Goal: Task Accomplishment & Management: Manage account settings

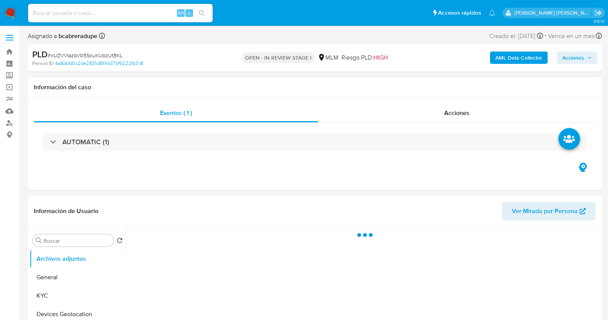
drag, startPoint x: 16, startPoint y: 13, endPoint x: 25, endPoint y: 19, distance: 10.8
click at [24, 18] on ul "Pausado Ver notificaciones Alt s Accesos rápidos Presiona las siguientes teclas…" at bounding box center [261, 12] width 475 height 19
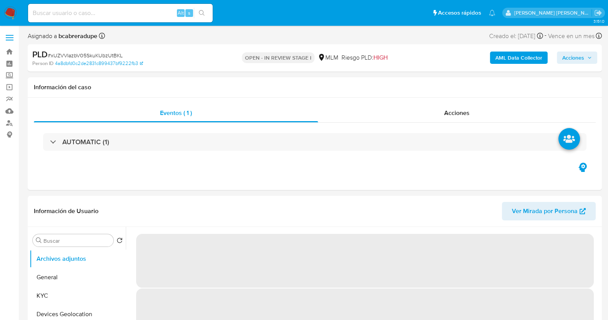
select select "10"
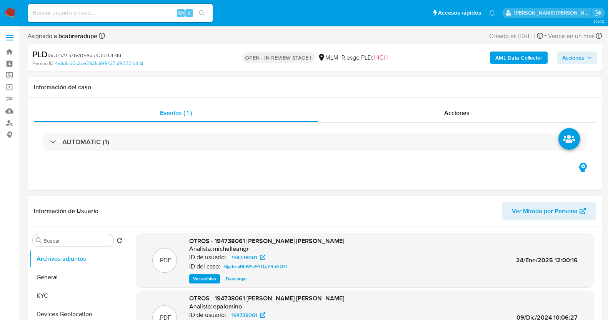
scroll to position [144, 0]
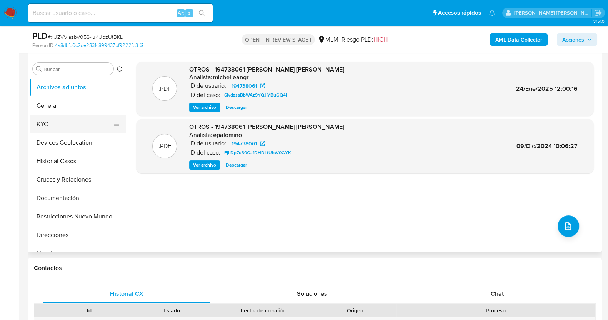
click at [64, 124] on button "KYC" at bounding box center [75, 124] width 90 height 18
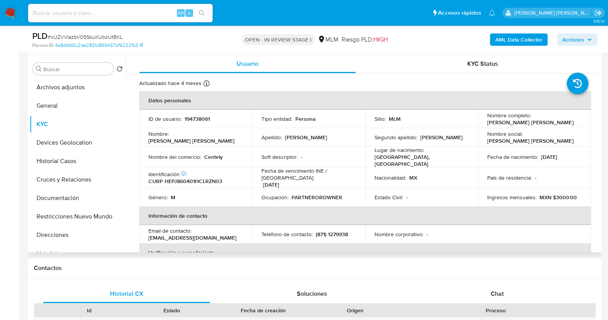
scroll to position [0, 0]
drag, startPoint x: 487, startPoint y: 123, endPoint x: 561, endPoint y: 123, distance: 74.3
click at [561, 123] on div "Nombre completo : Juan Antonio Hernandez Paez" at bounding box center [534, 120] width 95 height 14
copy p "uan Antonio Hernandez Paez"
drag, startPoint x: 484, startPoint y: 123, endPoint x: 559, endPoint y: 125, distance: 75.4
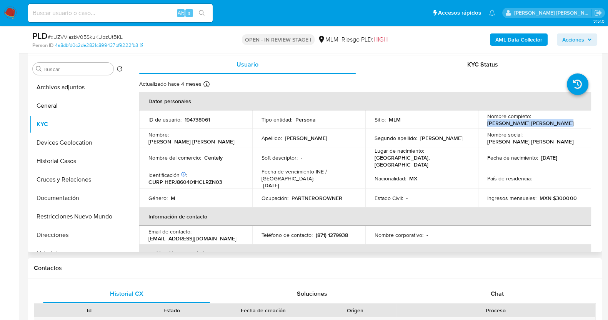
click at [559, 125] on td "Nombre completo : Juan Antonio Hernandez Paez" at bounding box center [534, 119] width 113 height 18
copy p "Juan Antonio Hernandez Paez"
click at [218, 156] on p "Centely" at bounding box center [213, 157] width 18 height 7
copy p "Centely"
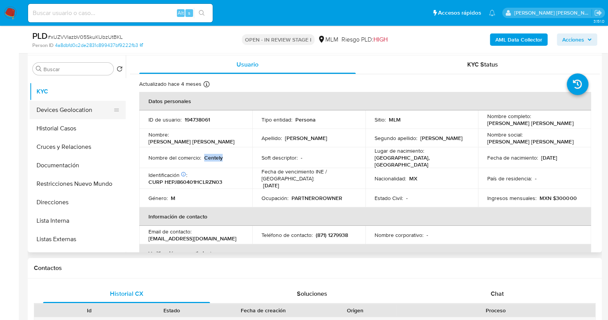
scroll to position [48, 0]
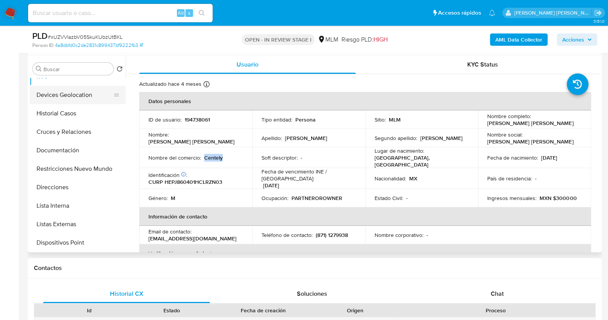
click at [87, 93] on button "Devices Geolocation" at bounding box center [75, 95] width 90 height 18
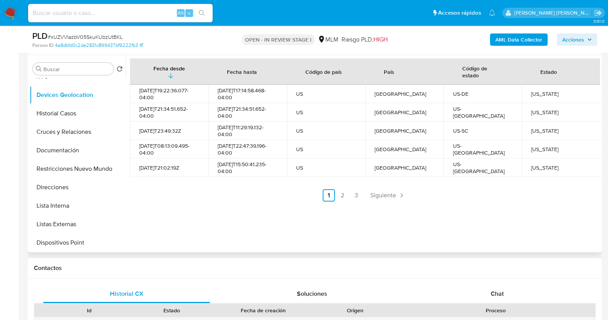
click at [531, 94] on div "Delaware" at bounding box center [561, 93] width 60 height 7
copy div "Delaware"
click at [536, 110] on div "Missouri" at bounding box center [561, 112] width 60 height 7
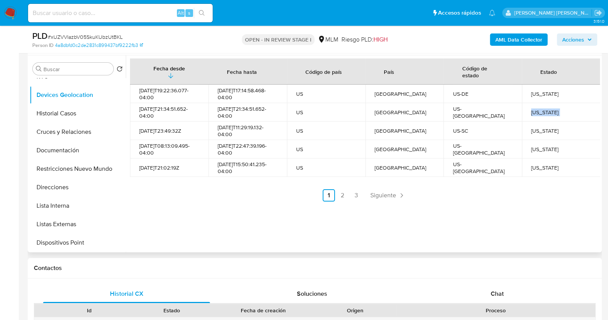
click at [536, 110] on div "Missouri" at bounding box center [561, 112] width 60 height 7
copy div "Missouri"
drag, startPoint x: 529, startPoint y: 129, endPoint x: 564, endPoint y: 125, distance: 34.8
click at [564, 125] on td "South Carolina" at bounding box center [561, 131] width 78 height 18
copy div "South Carolina"
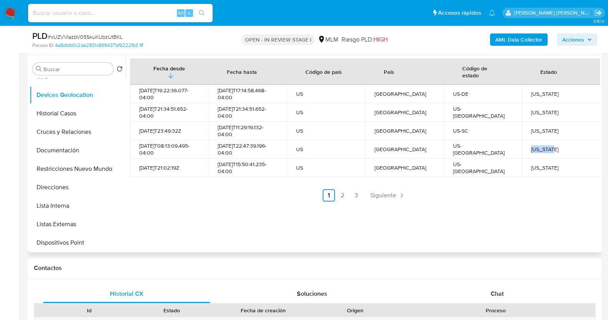
drag, startPoint x: 531, startPoint y: 148, endPoint x: 552, endPoint y: 147, distance: 21.6
click at [552, 147] on div "New York" at bounding box center [561, 149] width 60 height 7
copy div "New York"
click at [531, 165] on div "Virginia" at bounding box center [561, 167] width 60 height 7
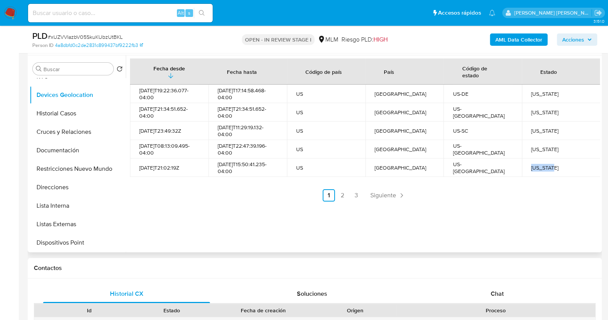
copy div "Virginia"
click at [381, 194] on span "Siguiente" at bounding box center [383, 195] width 26 height 6
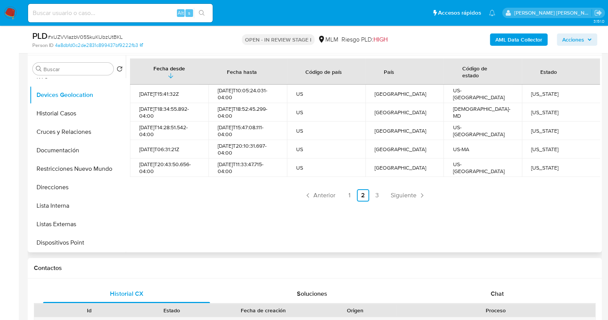
drag, startPoint x: 529, startPoint y: 93, endPoint x: 564, endPoint y: 93, distance: 35.4
click at [564, 93] on div "North Carolina" at bounding box center [561, 93] width 60 height 7
copy div "North Carolina"
click at [533, 112] on div "Maryland" at bounding box center [561, 112] width 60 height 7
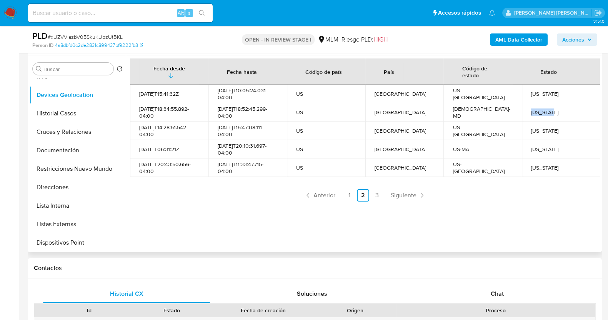
copy div "Maryland"
click at [537, 133] on div "Pennsylvania" at bounding box center [561, 130] width 60 height 7
click at [544, 148] on div "Massachusetts" at bounding box center [561, 149] width 60 height 7
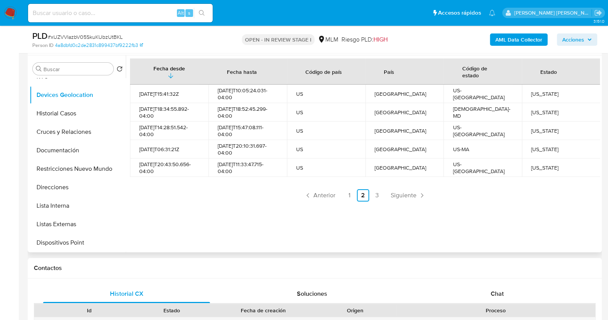
click at [549, 168] on div "District of Columbia" at bounding box center [561, 167] width 60 height 7
click at [410, 192] on span "Siguiente" at bounding box center [404, 195] width 26 height 6
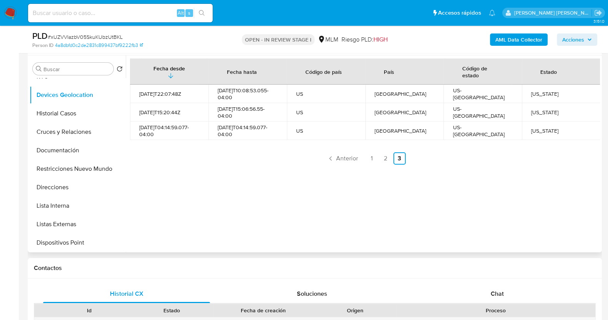
click at [493, 166] on div "Fecha desde Fecha hasta Código de país País Código de estado Estado 2022-02-05T…" at bounding box center [363, 153] width 474 height 197
click at [532, 90] on div "Ohio" at bounding box center [561, 93] width 60 height 7
click at [537, 111] on div "Tennessee" at bounding box center [561, 112] width 60 height 7
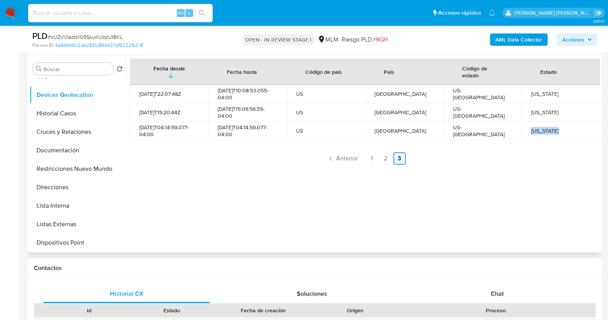
drag, startPoint x: 529, startPoint y: 129, endPoint x: 558, endPoint y: 128, distance: 28.9
click at [558, 128] on td "New Jersey" at bounding box center [561, 131] width 78 height 18
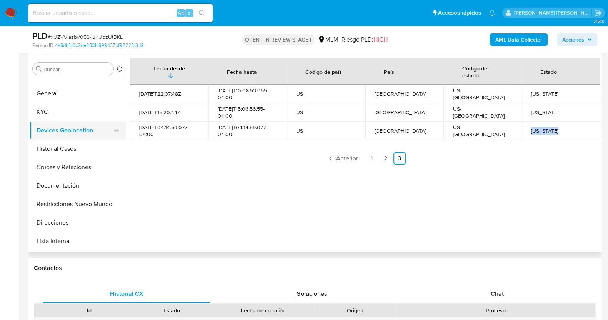
scroll to position [0, 0]
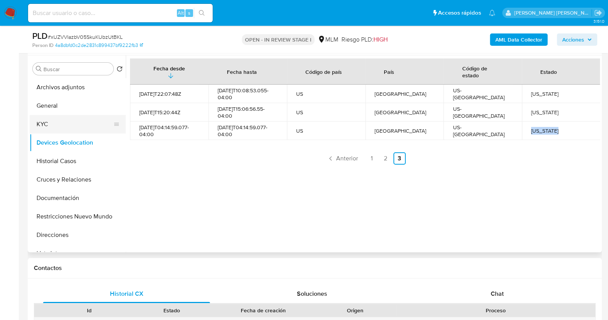
click at [61, 125] on button "KYC" at bounding box center [75, 124] width 90 height 18
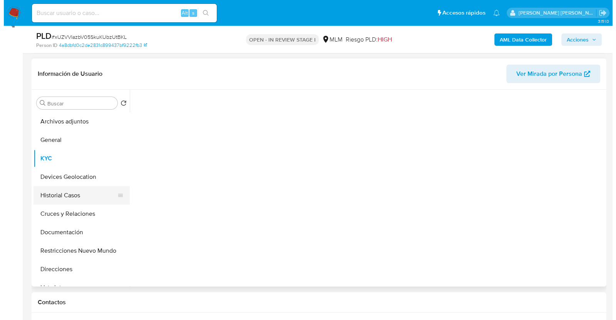
scroll to position [96, 0]
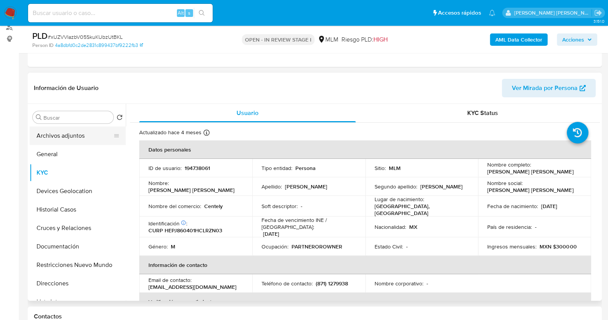
click at [81, 141] on button "Archivos adjuntos" at bounding box center [75, 136] width 90 height 18
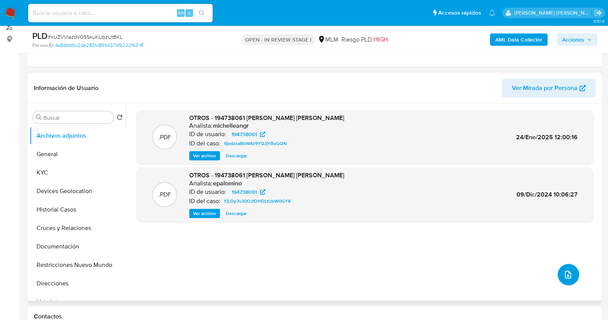
click at [559, 275] on button "upload-file" at bounding box center [569, 275] width 22 height 22
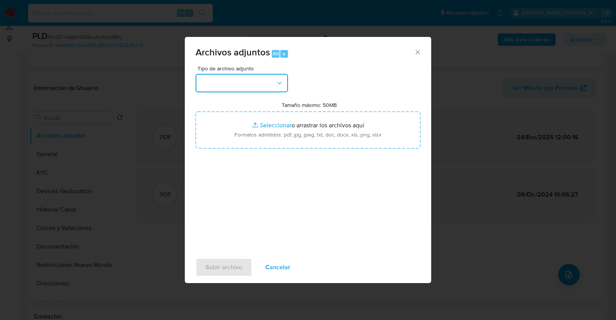
click at [274, 83] on button "button" at bounding box center [241, 83] width 92 height 18
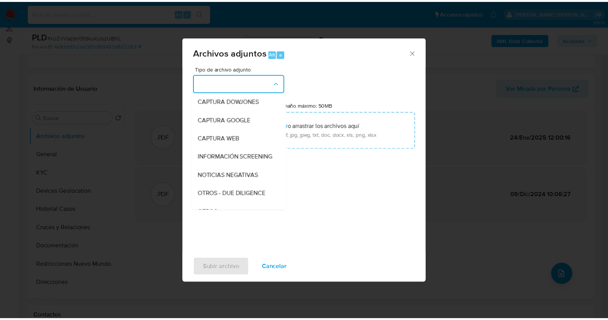
scroll to position [40, 0]
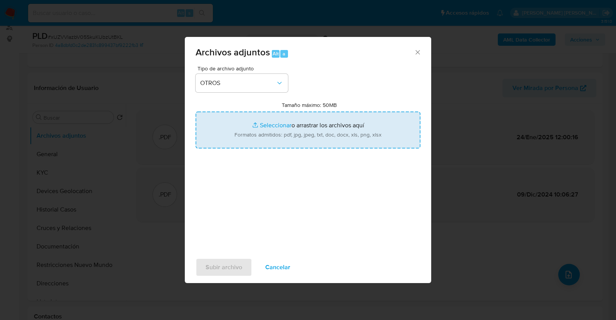
type input "C:\fakepath\194738061_JUAN HERNANDEZ_JUL2025.xlsx"
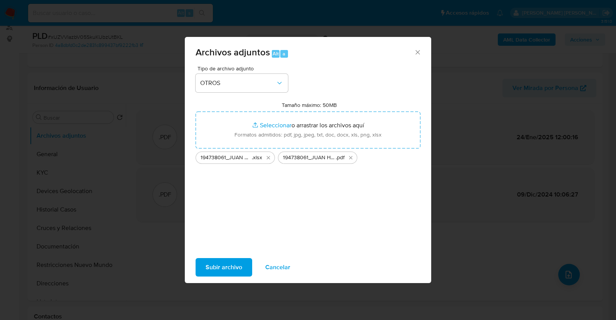
click at [224, 268] on span "Subir archivo" at bounding box center [223, 267] width 37 height 17
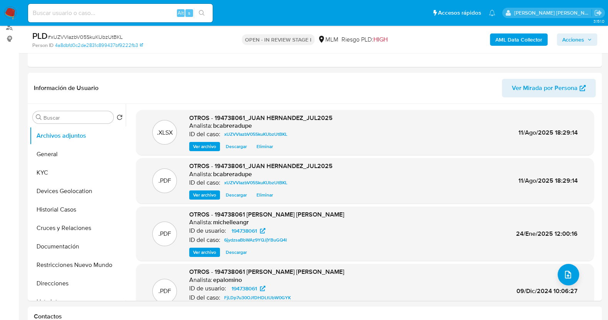
click at [582, 42] on span "Acciones" at bounding box center [573, 39] width 22 height 12
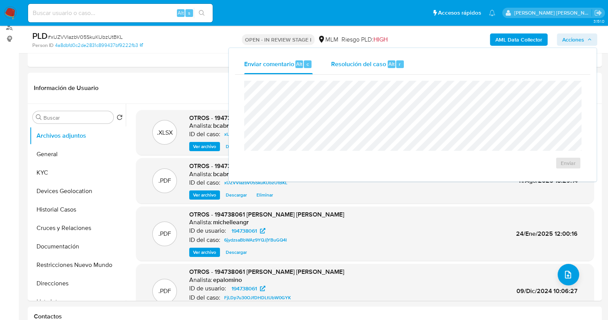
click at [372, 66] on span "Resolución del caso" at bounding box center [358, 63] width 55 height 9
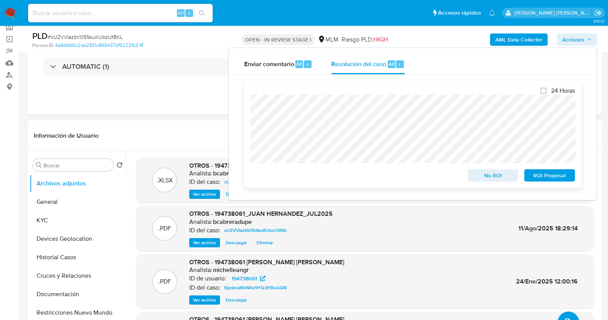
scroll to position [48, 0]
click at [501, 176] on span "No ROI" at bounding box center [493, 175] width 40 height 11
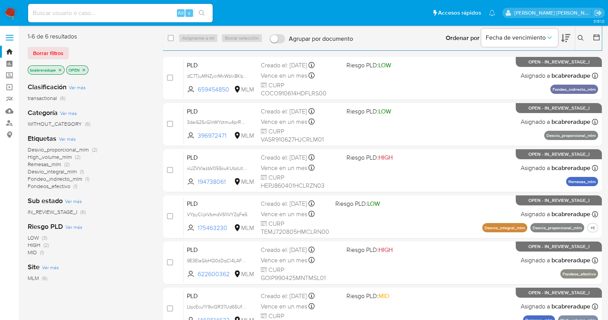
click at [80, 14] on input at bounding box center [120, 13] width 185 height 10
paste input "38082018"
type input "38082018"
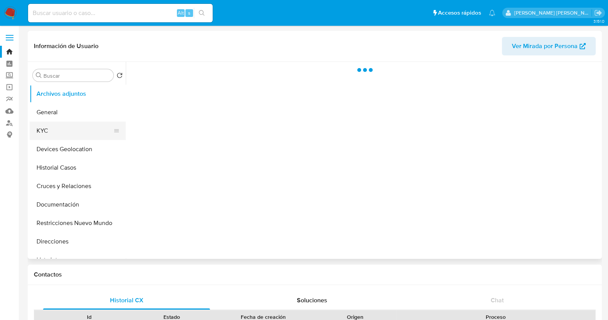
click at [61, 125] on button "KYC" at bounding box center [75, 131] width 90 height 18
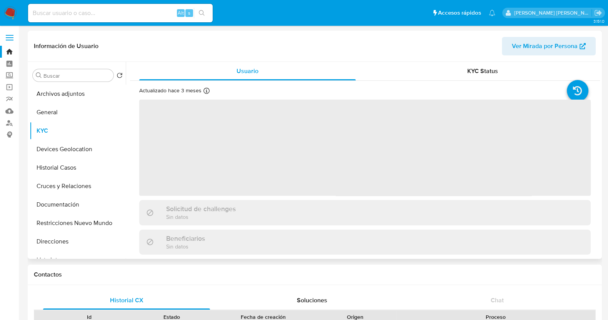
select select "10"
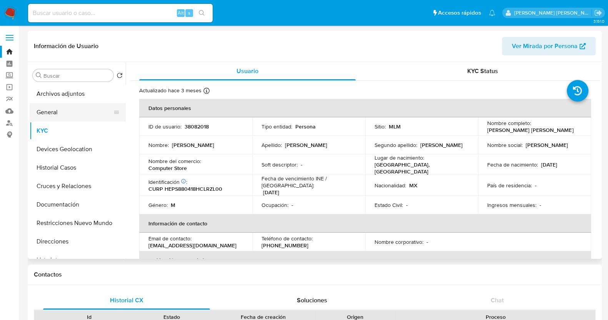
click at [72, 115] on button "General" at bounding box center [75, 112] width 90 height 18
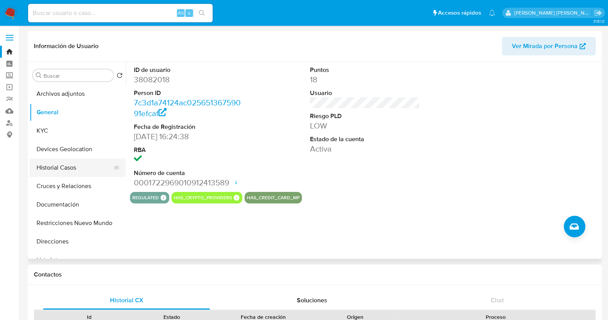
click at [81, 168] on button "Historial Casos" at bounding box center [75, 168] width 90 height 18
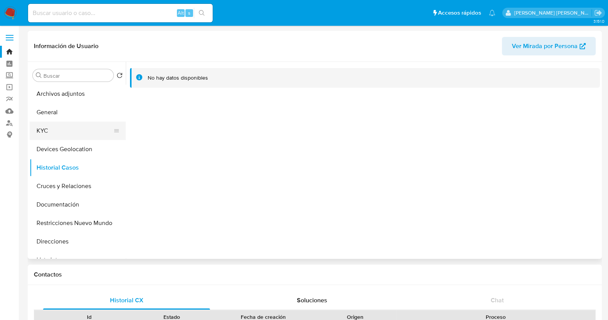
click at [58, 139] on button "KYC" at bounding box center [75, 131] width 90 height 18
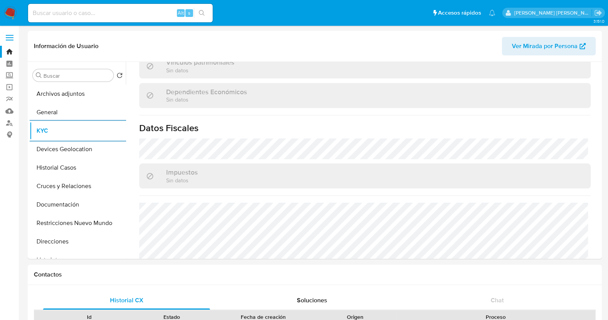
scroll to position [483, 0]
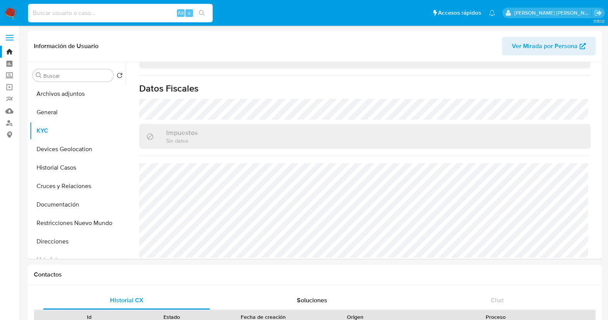
click at [89, 13] on input at bounding box center [120, 13] width 185 height 10
paste input "639956039"
type input "639956039"
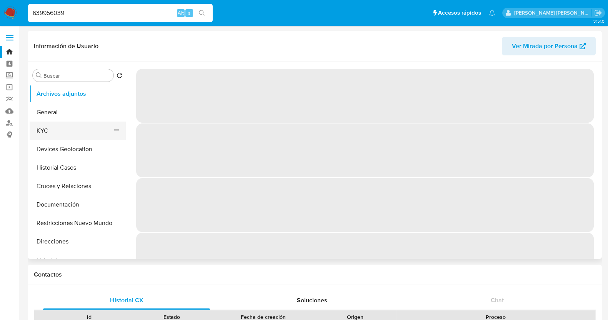
select select "10"
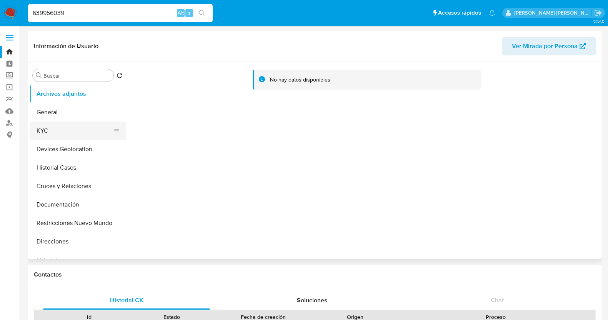
click at [58, 132] on button "KYC" at bounding box center [75, 131] width 90 height 18
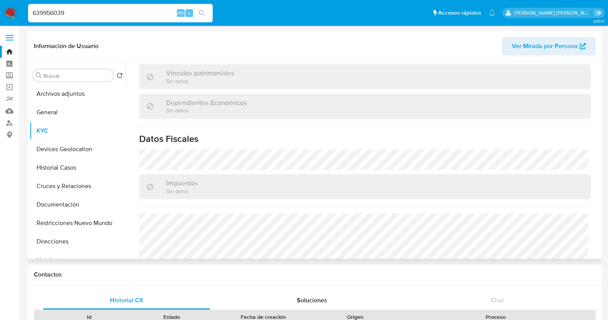
scroll to position [483, 0]
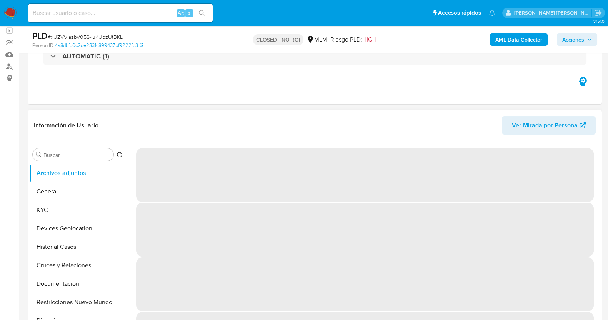
scroll to position [144, 0]
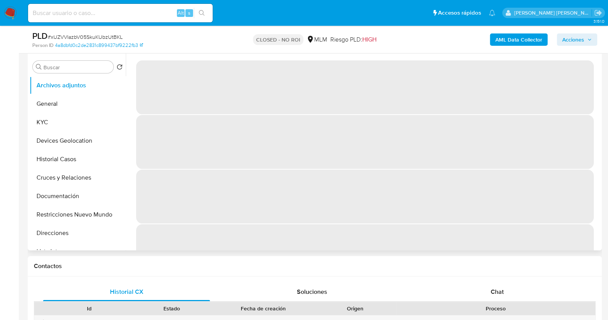
select select "10"
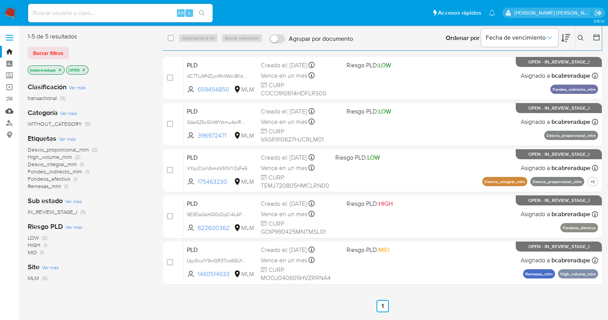
click at [8, 113] on link "Mulan" at bounding box center [46, 111] width 92 height 12
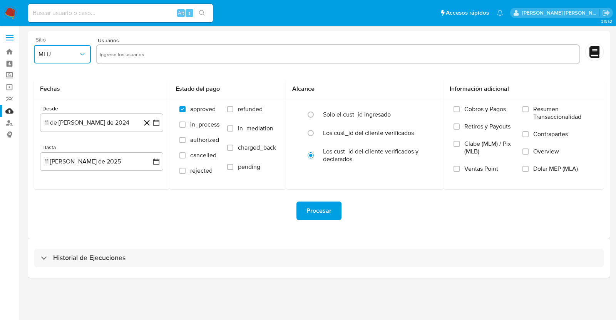
click at [67, 59] on button "MLU" at bounding box center [62, 54] width 57 height 18
drag, startPoint x: 55, startPoint y: 165, endPoint x: 138, endPoint y: 149, distance: 84.1
click at [56, 165] on div "MLM" at bounding box center [59, 167] width 43 height 18
click at [107, 122] on button "11 de julio de 2024" at bounding box center [101, 122] width 123 height 18
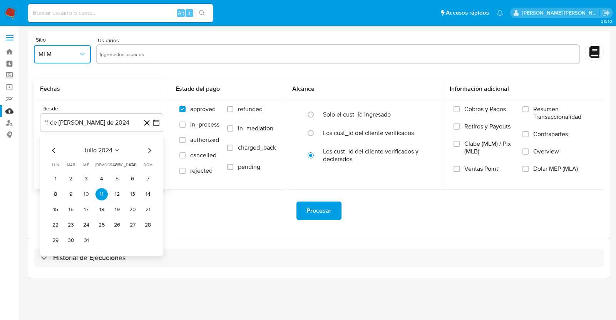
click at [117, 151] on icon "Seleccionar mes y año" at bounding box center [116, 151] width 3 height 2
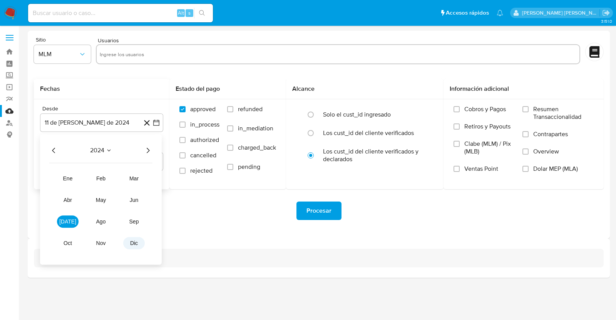
click at [137, 243] on span "dic" at bounding box center [134, 243] width 8 height 6
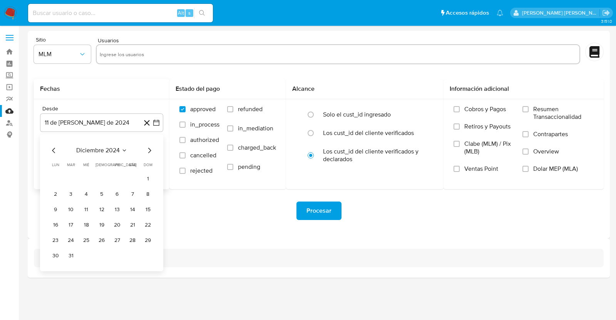
click at [150, 151] on icon "Mes siguiente" at bounding box center [149, 150] width 9 height 9
click at [133, 176] on button "1" at bounding box center [132, 179] width 12 height 12
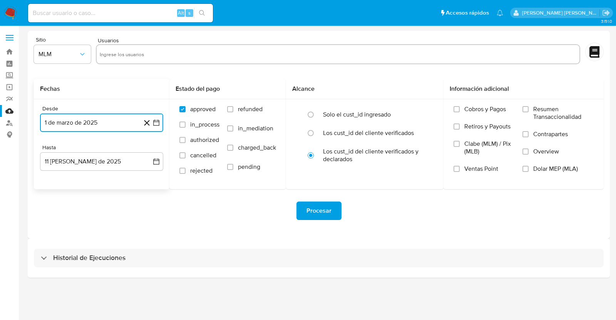
click at [110, 118] on button "1 de marzo de 2025" at bounding box center [101, 122] width 123 height 18
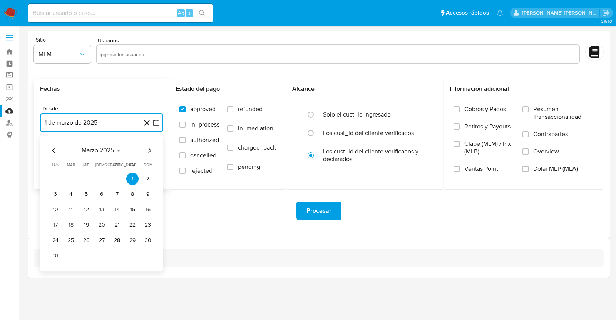
click at [115, 149] on button "marzo 2025" at bounding box center [102, 151] width 40 height 8
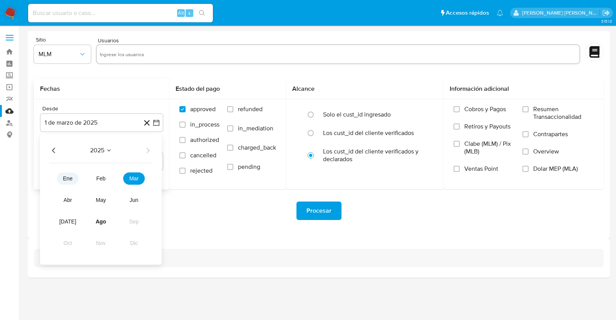
click at [68, 179] on span "ene" at bounding box center [68, 178] width 10 height 6
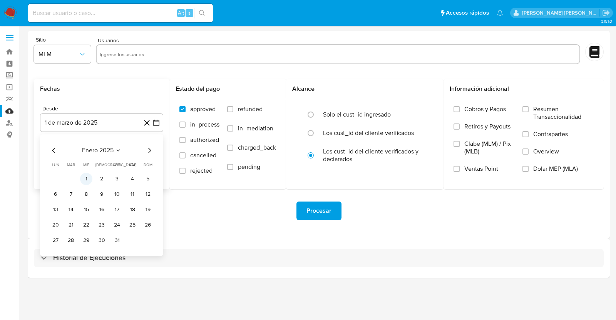
click at [89, 180] on button "1" at bounding box center [86, 179] width 12 height 12
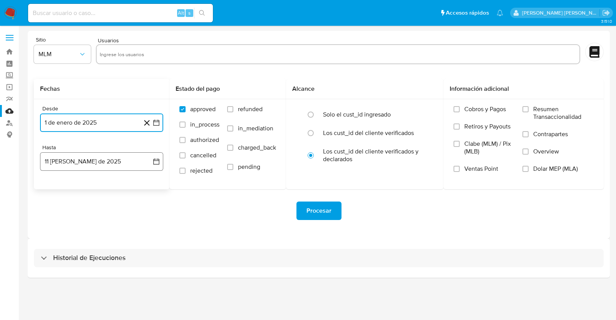
click at [119, 165] on button "11 de agosto de 2025" at bounding box center [101, 161] width 123 height 18
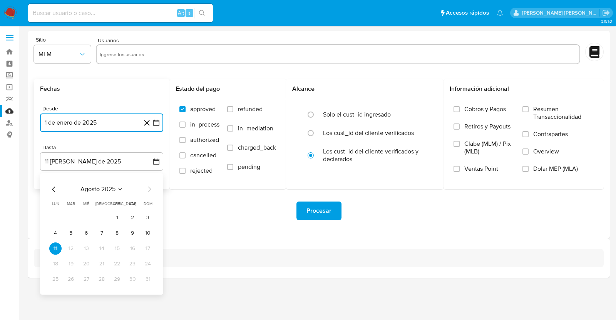
click at [52, 187] on icon "Mes anterior" at bounding box center [53, 189] width 9 height 9
click at [105, 280] on button "31" at bounding box center [101, 279] width 12 height 12
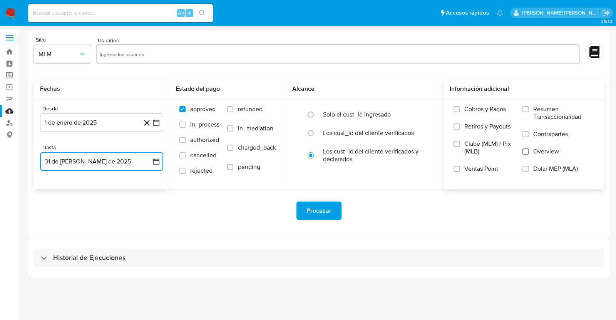
click at [525, 150] on input "Overview" at bounding box center [525, 152] width 6 height 6
click at [267, 47] on div at bounding box center [338, 54] width 484 height 20
click at [300, 59] on input "text" at bounding box center [338, 54] width 476 height 12
paste input "l9GrsBEjb3s1Rto2J6SCG0Tc"
type input "l9GrsBEjb3s1Rto2J6SCG0Tc"
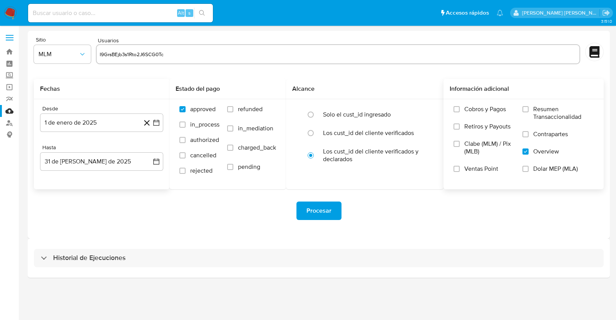
drag, startPoint x: 240, startPoint y: 54, endPoint x: 96, endPoint y: 55, distance: 144.7
click at [96, 55] on div "l9GrsBEjb3s1Rto2J6SCG0Tc" at bounding box center [338, 54] width 484 height 20
click at [159, 51] on input "text" at bounding box center [338, 54] width 476 height 12
paste input "175463230"
type input "175463230"
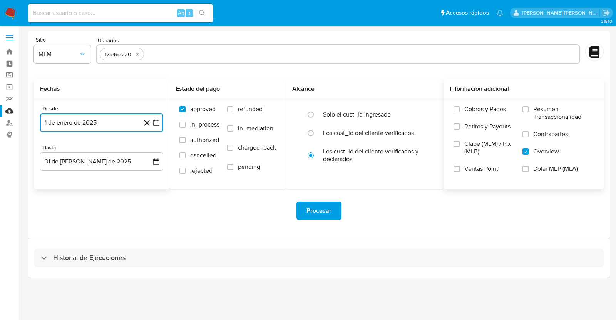
click at [162, 53] on input "text" at bounding box center [361, 54] width 429 height 12
type input "226060080"
click at [234, 56] on input "text" at bounding box center [386, 54] width 379 height 12
type input "242836195"
click at [271, 55] on input "text" at bounding box center [410, 54] width 332 height 12
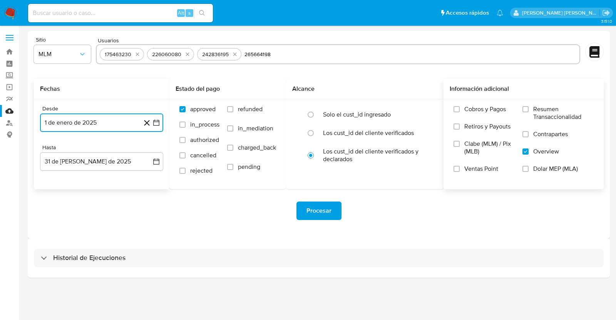
type input "265664198"
click at [302, 53] on input "text" at bounding box center [434, 54] width 284 height 12
type input "834499270"
click at [135, 54] on icon "quitar 175463230" at bounding box center [137, 54] width 6 height 6
click at [317, 58] on input "text" at bounding box center [434, 54] width 283 height 12
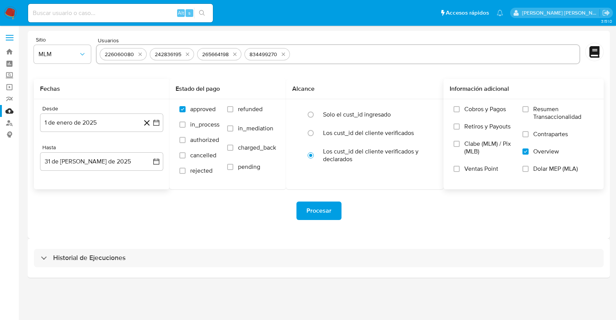
paste input "1002324339"
type input "1002324339"
click at [377, 57] on input "text" at bounding box center [460, 54] width 232 height 12
type input "1156855976"
drag, startPoint x: 422, startPoint y: 56, endPoint x: 411, endPoint y: 56, distance: 11.5
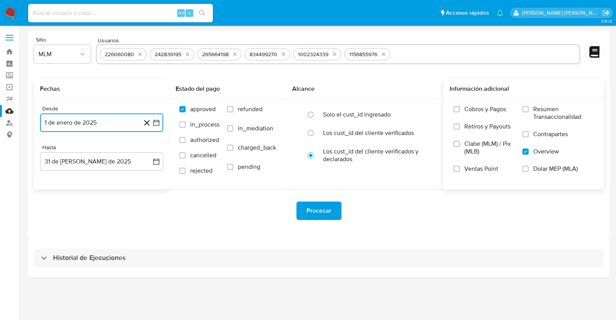
click at [422, 56] on input "text" at bounding box center [484, 54] width 183 height 12
type input "1190136438"
click at [454, 55] on input "text" at bounding box center [508, 54] width 135 height 12
type input "1334901927"
drag, startPoint x: 487, startPoint y: 52, endPoint x: 527, endPoint y: 53, distance: 40.0
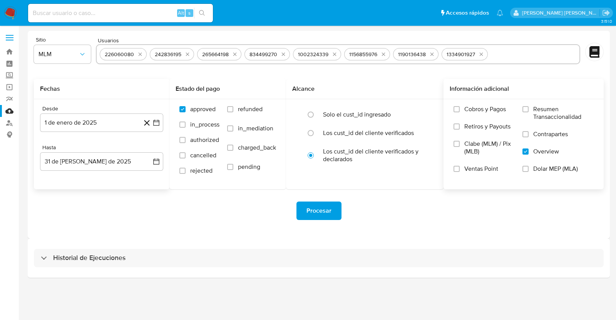
click at [494, 55] on div "226060080 242836195 265664198 834499270 1002324339 1156855976 1190136438 133490…" at bounding box center [338, 54] width 484 height 20
click at [527, 53] on input "text" at bounding box center [533, 54] width 85 height 12
paste input "1346570046"
type input "1346570046"
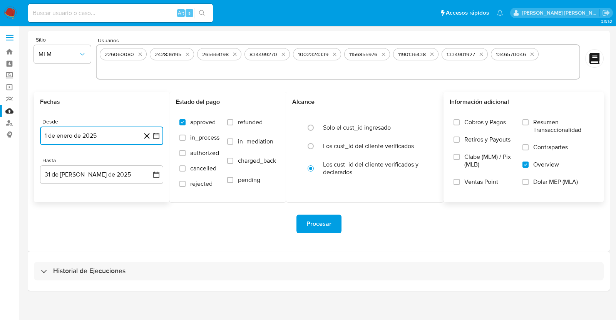
click at [258, 72] on input "text" at bounding box center [338, 69] width 476 height 12
type input "1770270759"
click at [138, 69] on icon "quitar 1770270759" at bounding box center [140, 70] width 6 height 6
click at [545, 54] on div "226060080 242836195 265664198 834499270 1002324339 1156855976 1190136438 133490…" at bounding box center [338, 61] width 484 height 35
click at [225, 68] on input "text" at bounding box center [338, 69] width 476 height 12
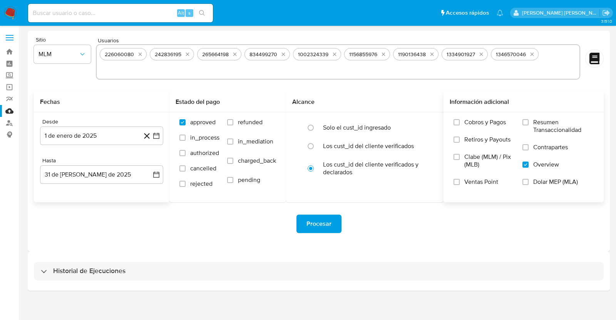
paste input "1460514633"
type input "1460514633"
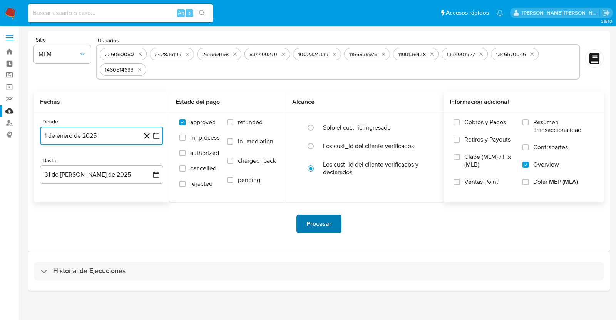
click at [312, 219] on span "Procesar" at bounding box center [318, 223] width 25 height 17
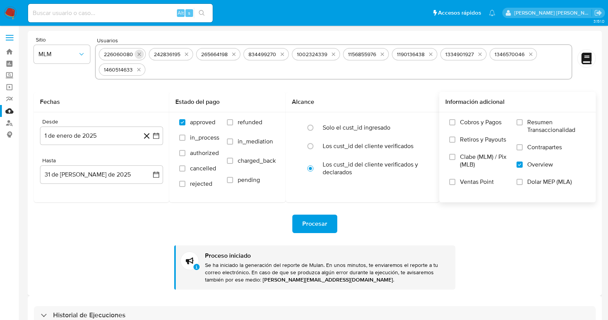
click at [140, 53] on icon "quitar 226060080" at bounding box center [139, 54] width 6 height 6
click at [139, 53] on icon "quitar 242836195" at bounding box center [136, 54] width 6 height 6
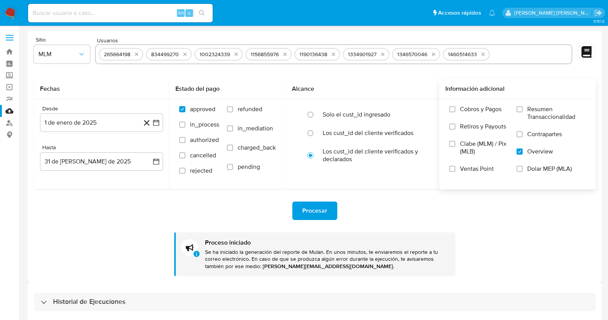
click at [139, 53] on icon "quitar 265664198" at bounding box center [136, 54] width 6 height 6
click at [139, 53] on icon "quitar 834499270" at bounding box center [138, 54] width 6 height 6
click at [139, 53] on icon "quitar 1002324339" at bounding box center [139, 54] width 3 height 3
click at [186, 53] on icon "quitar 1156855976" at bounding box center [189, 54] width 6 height 6
click at [139, 53] on icon "quitar 1190136438" at bounding box center [138, 54] width 6 height 6
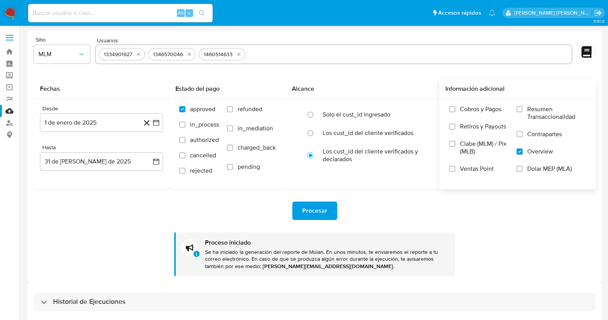
click at [139, 53] on icon "quitar 1334901927" at bounding box center [138, 54] width 6 height 6
click at [139, 53] on icon "quitar 1346570046" at bounding box center [140, 54] width 6 height 6
click at [139, 53] on icon "quitar 1460514633" at bounding box center [139, 54] width 6 height 6
click at [166, 51] on input "text" at bounding box center [334, 54] width 470 height 12
paste input "1858076085"
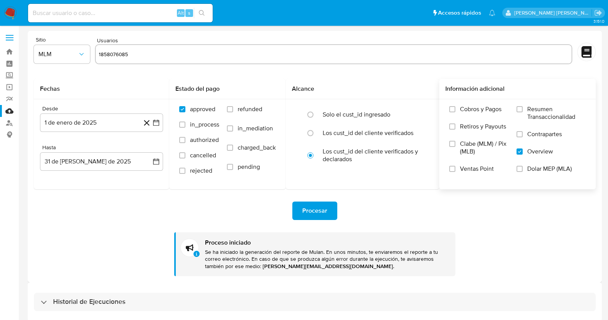
type input "1858076085"
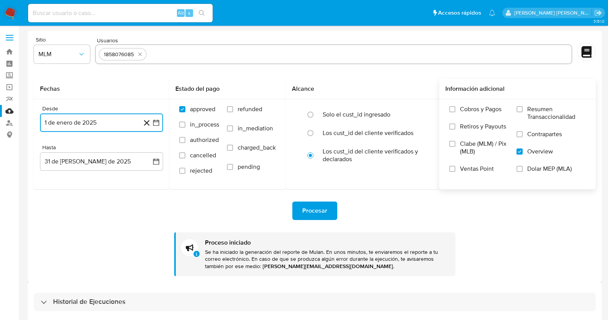
click at [180, 57] on input "text" at bounding box center [359, 54] width 419 height 12
type input "1975492125"
click at [229, 53] on input "text" at bounding box center [384, 54] width 370 height 12
type input "2207141579"
click at [253, 56] on input "text" at bounding box center [408, 54] width 322 height 12
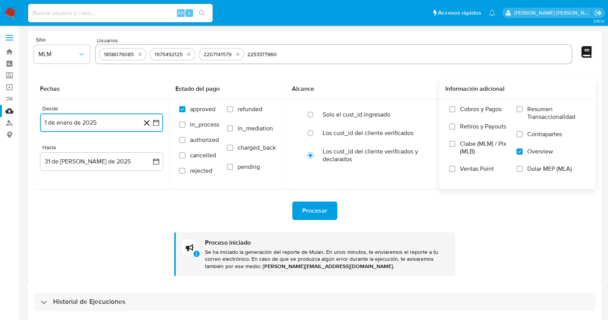
type input "2253377960"
click at [312, 54] on input "text" at bounding box center [434, 54] width 270 height 12
type input "2357489898"
drag, startPoint x: 360, startPoint y: 54, endPoint x: 367, endPoint y: 55, distance: 7.7
click at [360, 54] on input "text" at bounding box center [459, 54] width 219 height 12
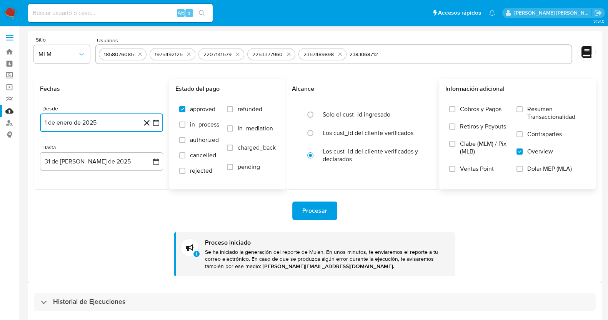
type input "2383068712"
click at [410, 52] on input "text" at bounding box center [484, 54] width 169 height 12
type input "2409996144"
click at [317, 211] on span "Procesar" at bounding box center [314, 210] width 25 height 17
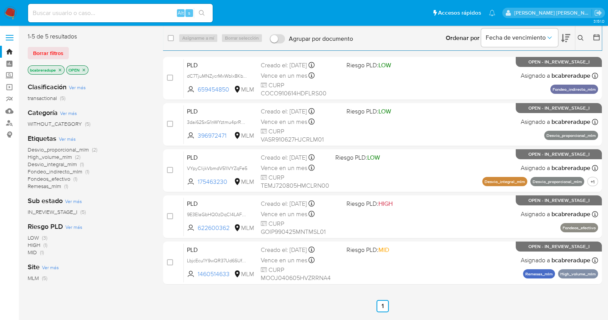
click at [60, 71] on icon "close-filter" at bounding box center [60, 70] width 5 height 5
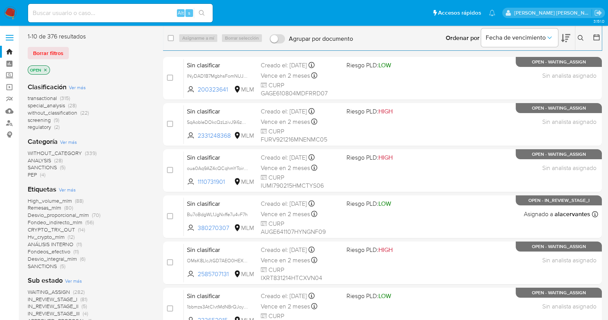
click at [579, 37] on icon at bounding box center [581, 38] width 6 height 6
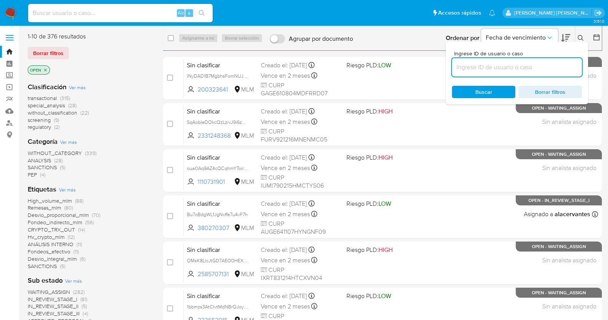
click at [504, 64] on input at bounding box center [517, 67] width 130 height 10
type input "l9GrsBEjb3s1Rto2J6SCG0Tc"
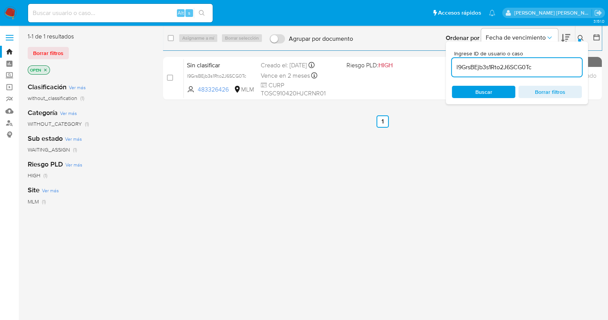
click at [476, 90] on span "Buscar" at bounding box center [484, 92] width 17 height 12
click at [169, 78] on input "checkbox" at bounding box center [170, 78] width 6 height 6
checkbox input "true"
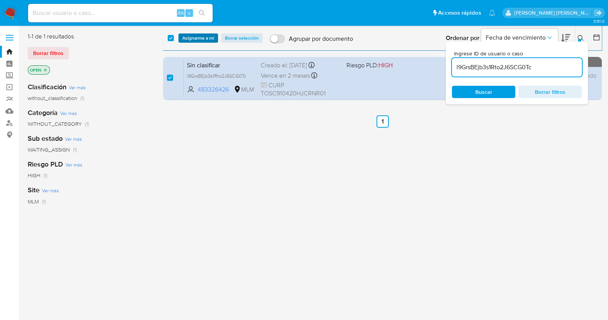
click at [193, 37] on span "Asignarme a mí" at bounding box center [198, 38] width 32 height 8
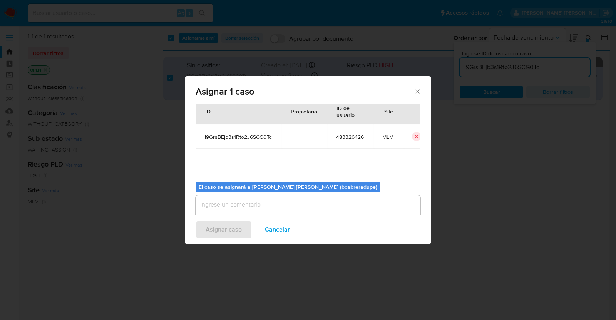
scroll to position [40, 0]
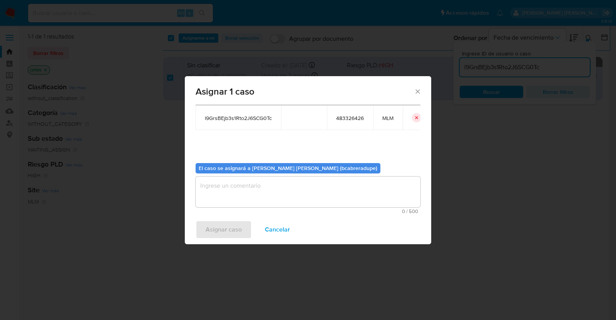
click at [313, 194] on textarea "assign-modal" at bounding box center [307, 192] width 225 height 31
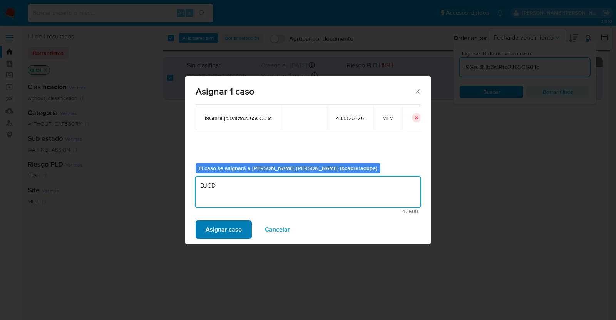
type textarea "BJCD"
click at [239, 225] on span "Asignar caso" at bounding box center [223, 229] width 36 height 17
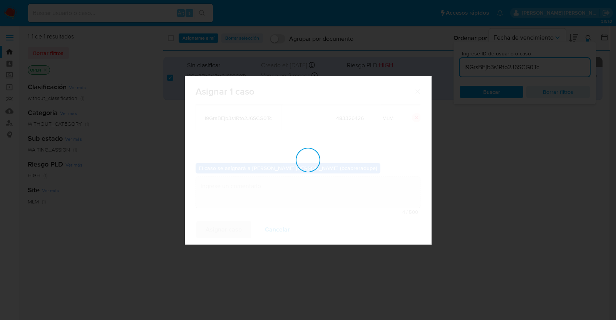
checkbox input "false"
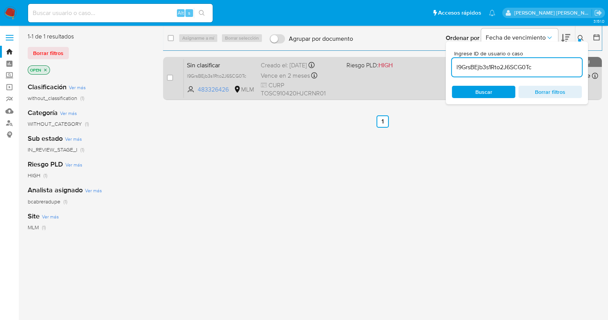
click at [204, 64] on span "Sin clasificar" at bounding box center [221, 65] width 68 height 10
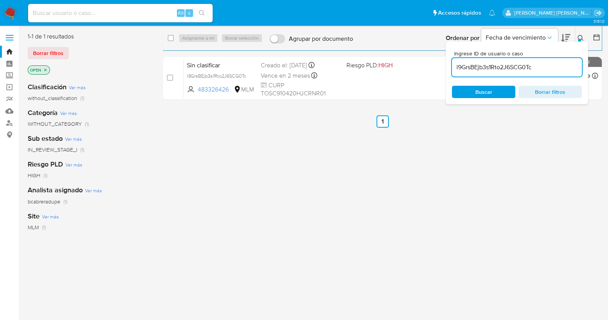
click at [485, 62] on div "l9GrsBEjb3s1Rto2J6SCG0Tc" at bounding box center [517, 67] width 130 height 18
click at [494, 70] on input "l9GrsBEjb3s1Rto2J6SCG0Tc" at bounding box center [517, 67] width 130 height 10
paste input "vVrdPlfRXQFW7YnL1O3825HU"
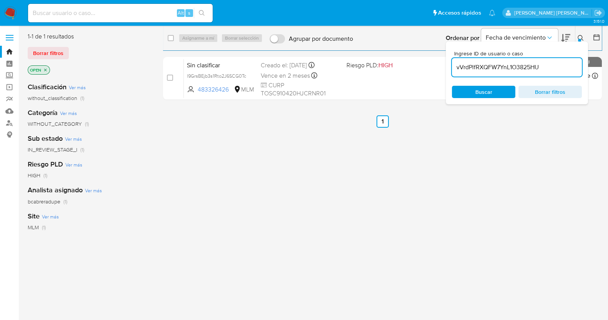
type input "vVrdPlfRXQFW7YnL1O3825HU"
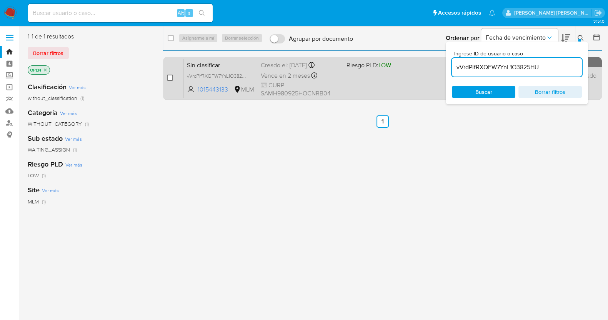
click at [172, 78] on input "checkbox" at bounding box center [170, 78] width 6 height 6
checkbox input "true"
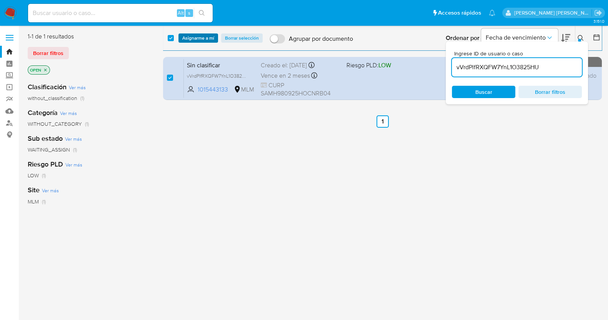
click at [209, 35] on span "Asignarme a mí" at bounding box center [198, 38] width 32 height 8
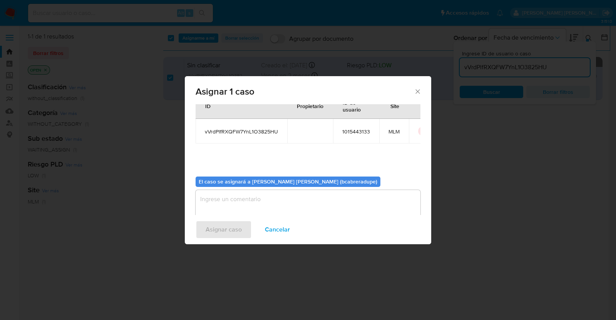
scroll to position [40, 0]
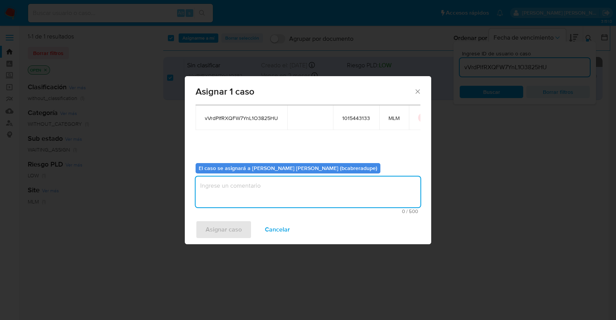
click at [311, 188] on textarea "assign-modal" at bounding box center [307, 192] width 225 height 31
type textarea "BJCD"
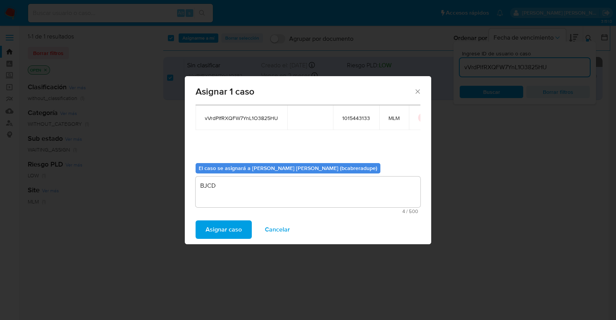
click at [226, 234] on span "Asignar caso" at bounding box center [223, 229] width 36 height 17
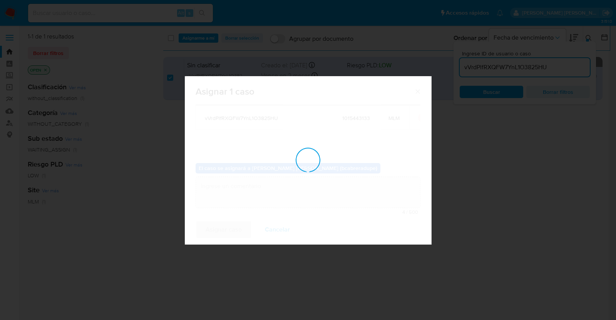
checkbox input "false"
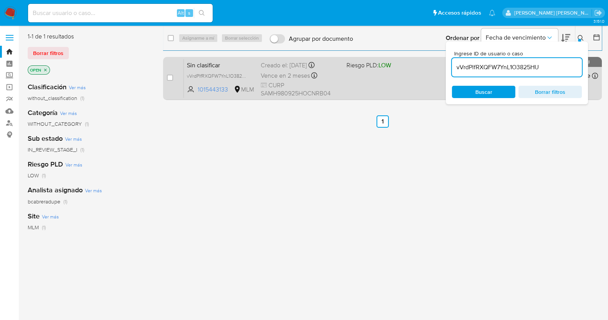
click at [292, 72] on span "Vence en 2 meses" at bounding box center [285, 76] width 49 height 8
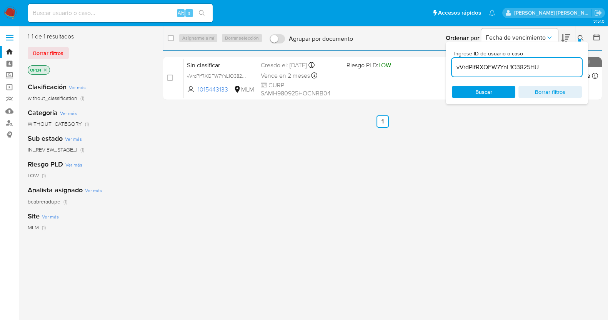
click at [480, 69] on input "vVrdPlfRXQFW7YnL1O3825HU" at bounding box center [517, 67] width 130 height 10
paste input "ZnV1ERNL314jOHnAGwuHDz8w"
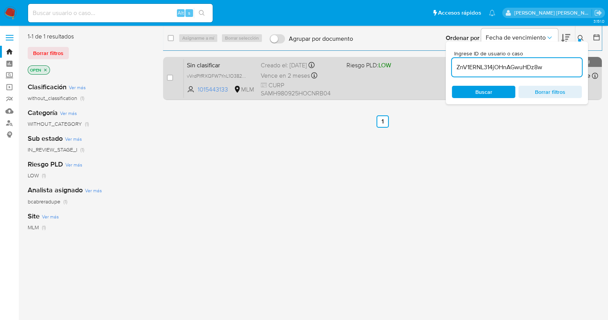
type input "ZnV1ERNL314jOHnAGwuHDz8w"
drag, startPoint x: 169, startPoint y: 75, endPoint x: 184, endPoint y: 63, distance: 19.2
click at [169, 75] on input "checkbox" at bounding box center [170, 78] width 6 height 6
checkbox input "true"
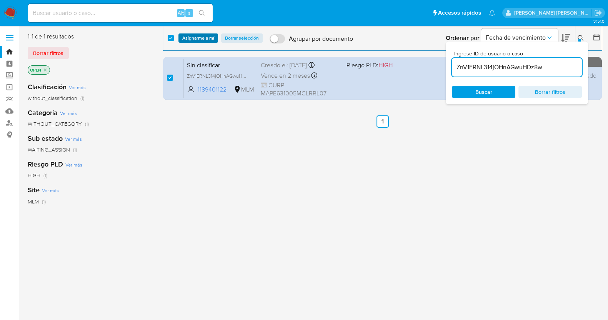
click at [195, 37] on span "Asignarme a mí" at bounding box center [198, 38] width 32 height 8
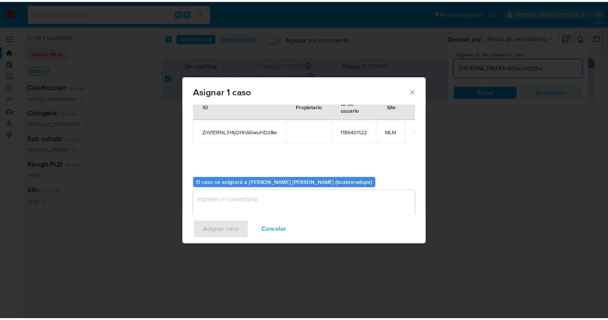
scroll to position [40, 0]
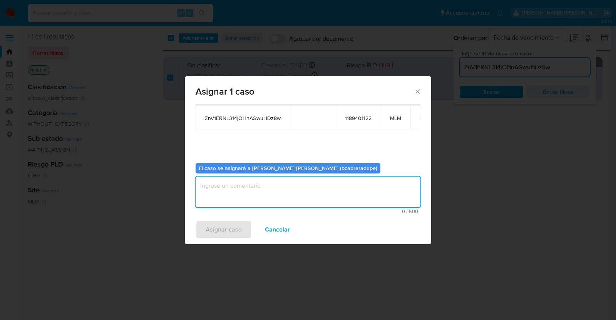
click at [308, 193] on textarea "assign-modal" at bounding box center [307, 192] width 225 height 31
type textarea "BJCD"
click at [221, 229] on span "Asignar caso" at bounding box center [223, 229] width 36 height 17
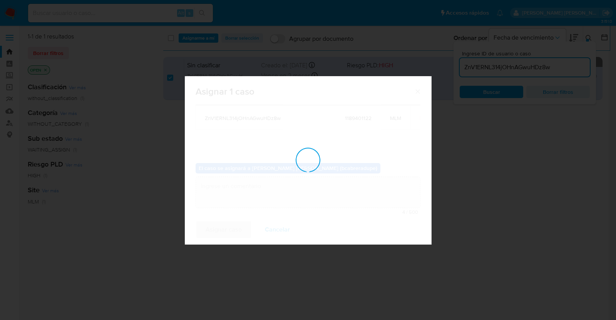
checkbox input "false"
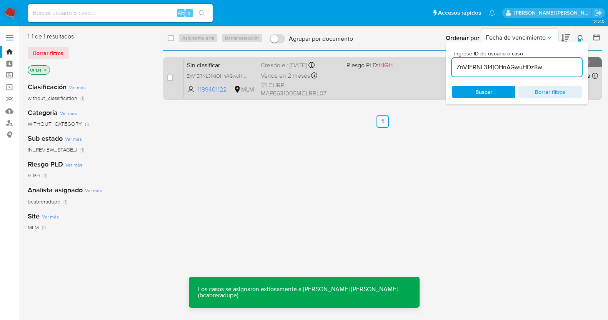
click at [246, 68] on span "Sin clasificar" at bounding box center [221, 65] width 68 height 10
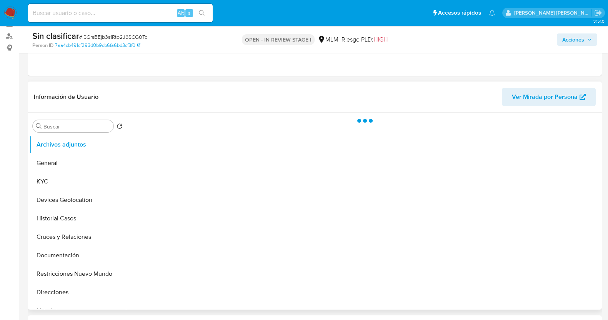
scroll to position [96, 0]
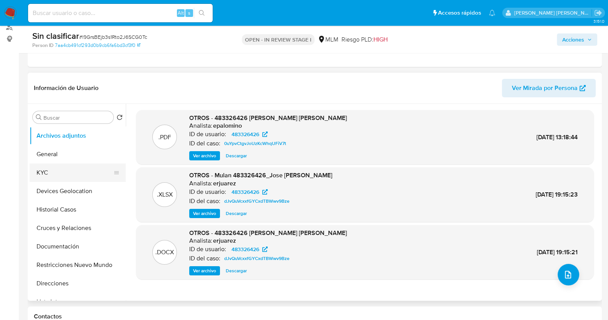
select select "10"
click at [63, 205] on button "Historial Casos" at bounding box center [75, 209] width 90 height 18
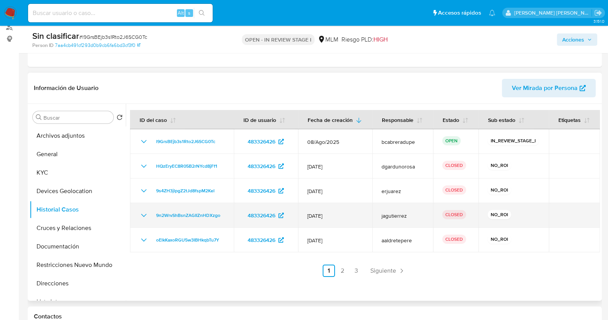
click at [144, 214] on icon "Mostrar/Ocultar" at bounding box center [143, 215] width 9 height 9
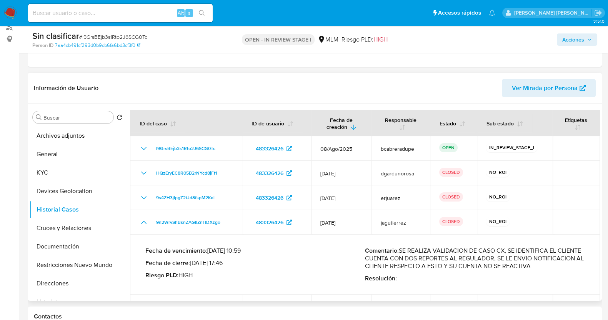
drag, startPoint x: 401, startPoint y: 250, endPoint x: 539, endPoint y: 270, distance: 139.6
click at [539, 270] on p "Comentario : SE REALIZA VALIDACION DE CASO CX, SE IDENTIFICA EL CLIENTE CUENTA …" at bounding box center [475, 258] width 220 height 23
click at [400, 252] on p "Comentario : SE REALIZA VALIDACION DE CASO CX, SE IDENTIFICA EL CLIENTE CUENTA …" at bounding box center [475, 258] width 220 height 23
drag, startPoint x: 402, startPoint y: 250, endPoint x: 402, endPoint y: 273, distance: 22.7
click at [402, 270] on p "Comentario : SE REALIZA VALIDACION DE CASO CX, SE IDENTIFICA EL CLIENTE CUENTA …" at bounding box center [475, 258] width 220 height 23
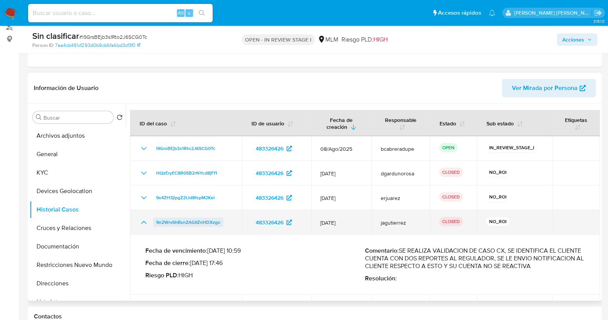
click at [158, 224] on span "9n2WrvShBsnZAGIIZnHDXzgo" at bounding box center [188, 222] width 64 height 9
click at [144, 225] on icon "Mostrar/Ocultar" at bounding box center [143, 222] width 9 height 9
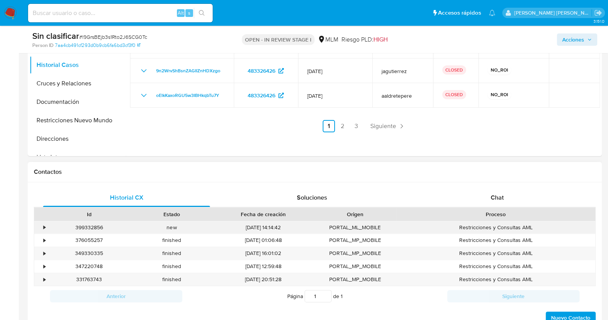
scroll to position [289, 0]
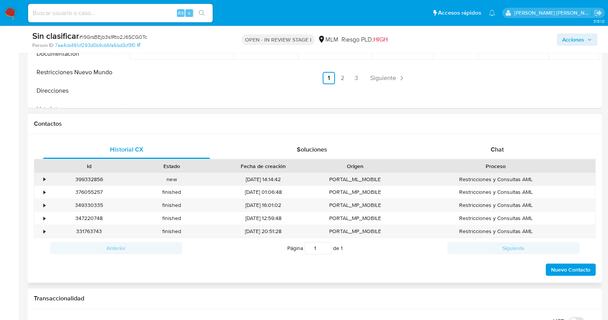
click at [42, 179] on div "•" at bounding box center [40, 179] width 13 height 13
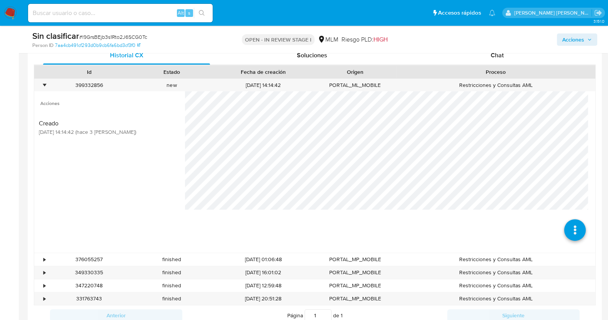
scroll to position [384, 0]
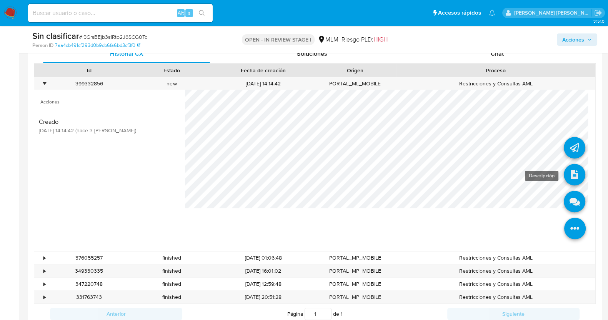
click at [574, 171] on icon at bounding box center [575, 175] width 22 height 22
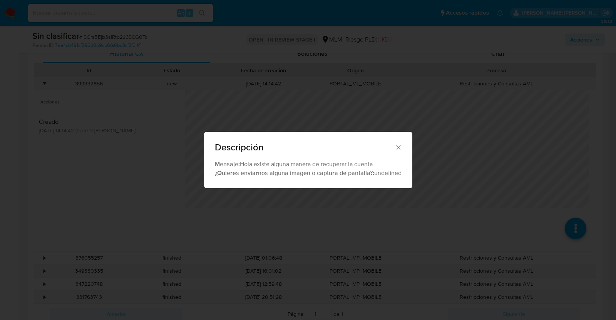
click at [401, 145] on icon "Cerrar" at bounding box center [398, 148] width 8 height 8
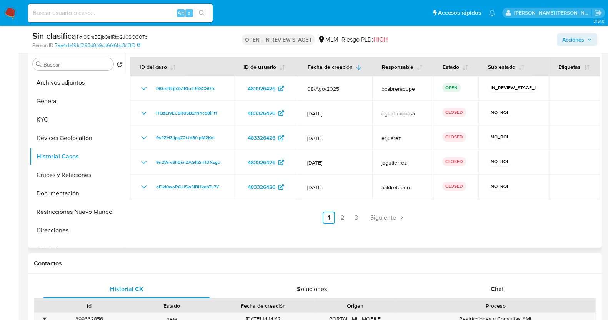
scroll to position [0, 0]
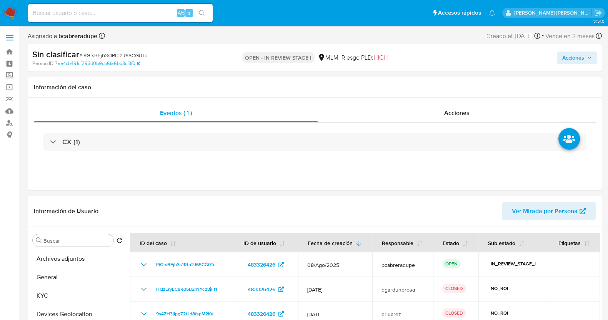
click at [580, 55] on span "Acciones" at bounding box center [573, 58] width 22 height 12
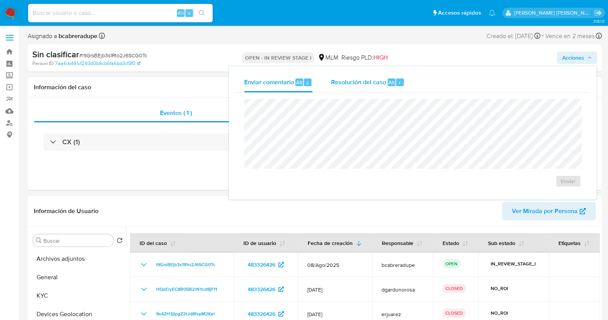
click at [357, 85] on span "Resolución del caso" at bounding box center [358, 82] width 55 height 9
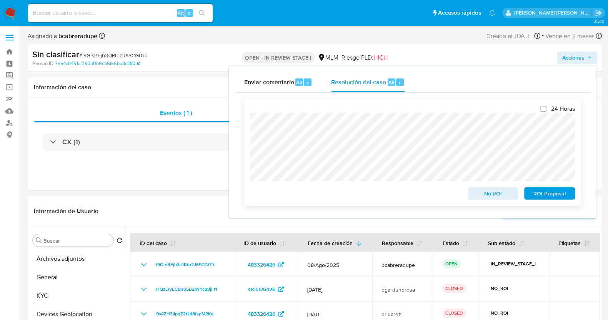
click at [488, 194] on span "No ROI" at bounding box center [493, 193] width 40 height 11
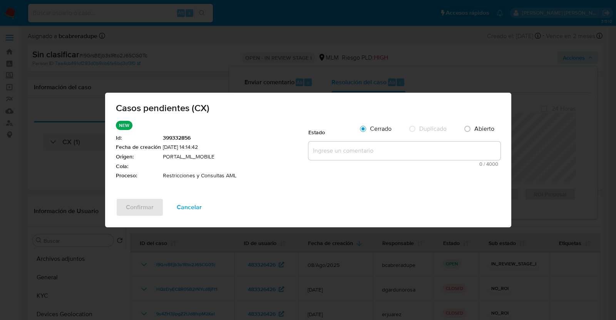
click at [337, 151] on textarea at bounding box center [404, 151] width 192 height 18
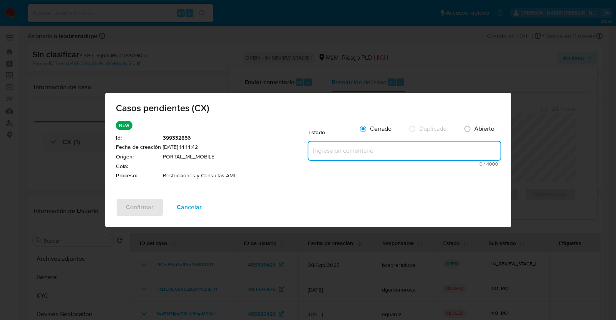
paste textarea "SE REALIZA VALIDACION DE CASO CX, SE IDENTIFICA EL CLIENTE CUENTA CON DOS REPOR…"
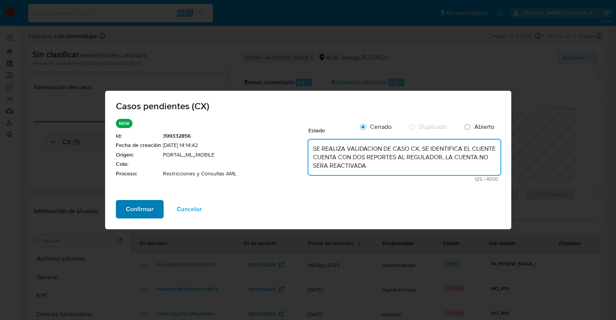
type textarea "SE REALIZA VALIDACION DE CASO CX, SE IDENTIFICA EL CLIENTE CUENTA CON DOS REPOR…"
click at [128, 209] on span "Confirmar" at bounding box center [140, 209] width 28 height 17
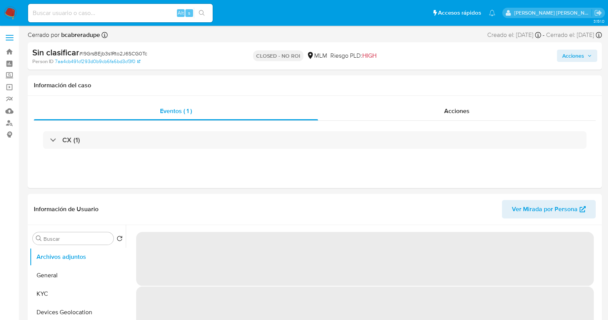
select select "10"
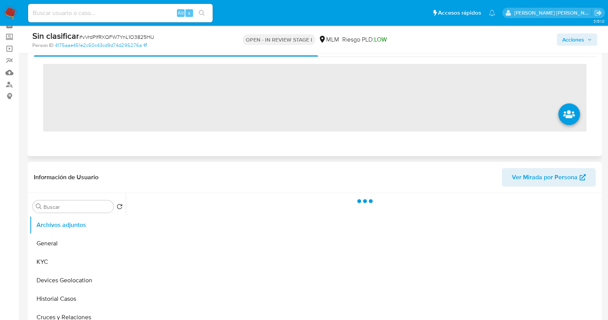
scroll to position [48, 0]
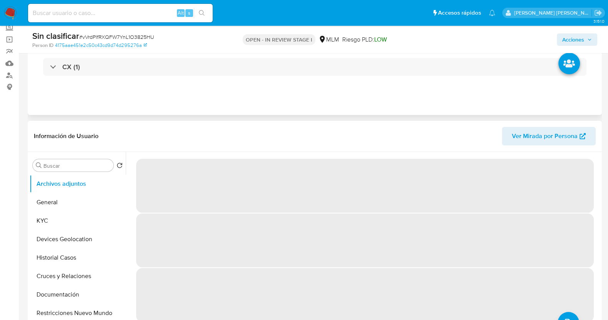
select select "10"
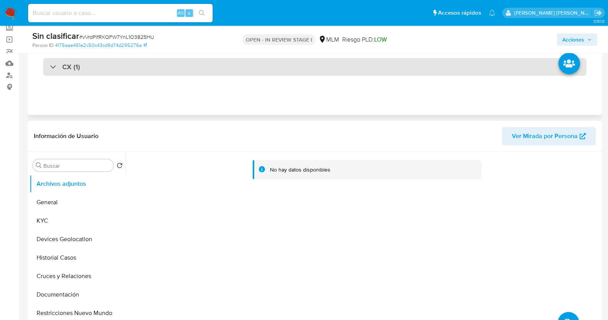
click at [57, 66] on div "CX (1)" at bounding box center [65, 67] width 30 height 8
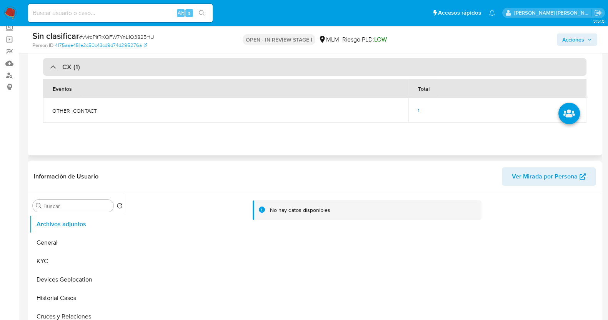
click at [57, 66] on div "CX (1)" at bounding box center [65, 67] width 30 height 8
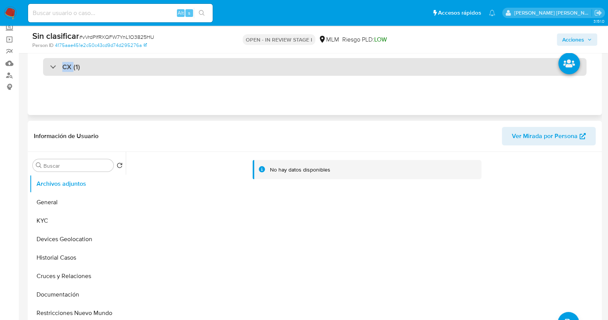
click at [57, 66] on div "CX (1)" at bounding box center [65, 67] width 30 height 8
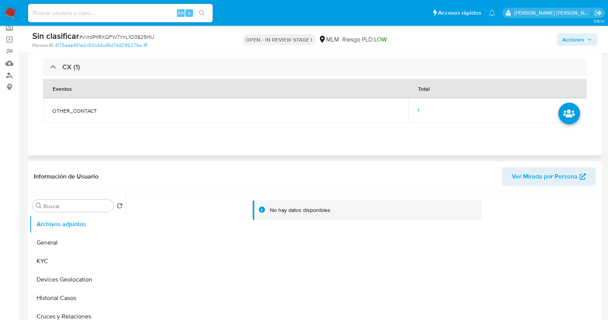
click at [419, 108] on div "1" at bounding box center [498, 110] width 160 height 7
click at [418, 109] on span "1" at bounding box center [419, 111] width 2 height 8
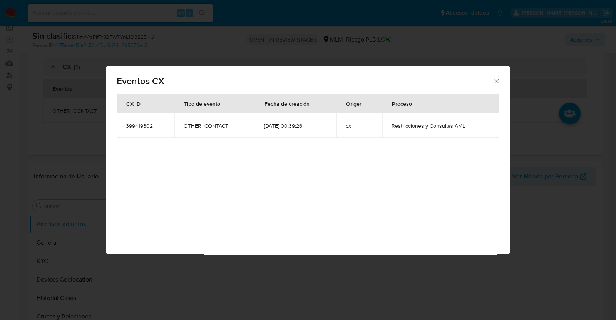
click at [496, 79] on icon "Cerrar" at bounding box center [496, 81] width 8 height 8
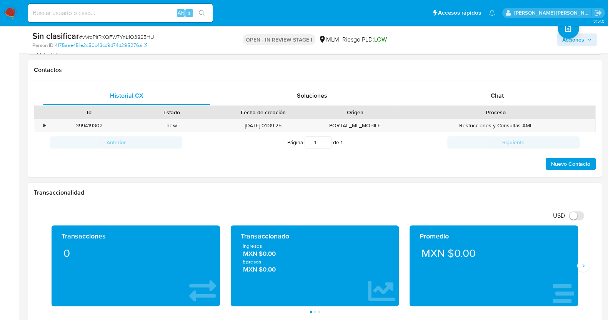
scroll to position [336, 0]
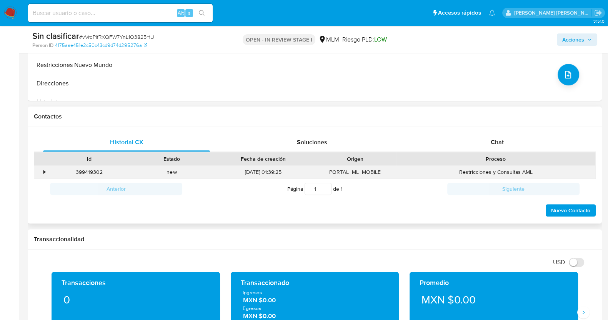
click at [42, 172] on div "•" at bounding box center [40, 172] width 13 height 13
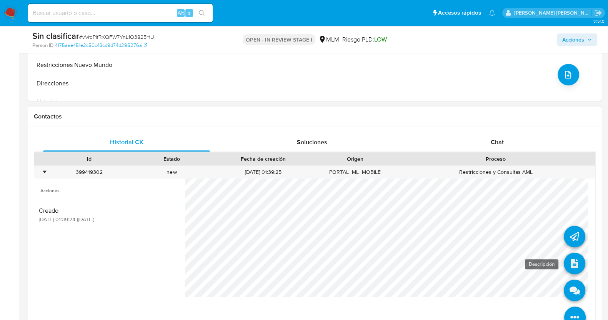
click at [571, 262] on icon at bounding box center [575, 264] width 22 height 22
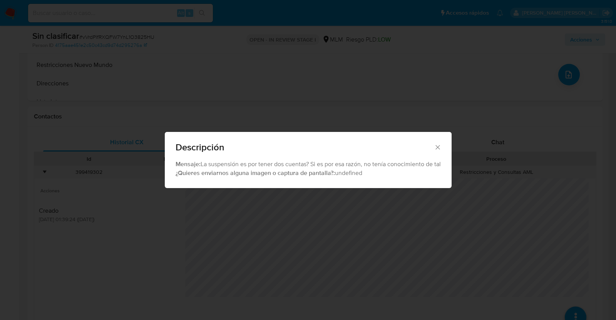
click at [440, 145] on icon "Cerrar" at bounding box center [438, 148] width 8 height 8
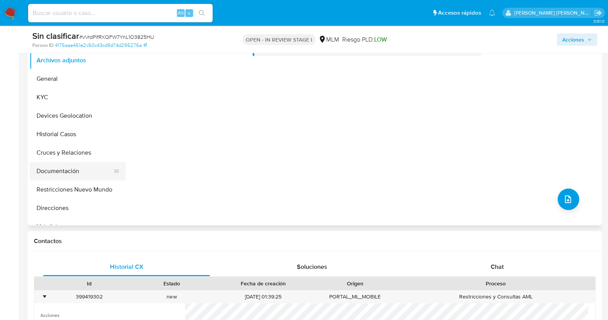
scroll to position [192, 0]
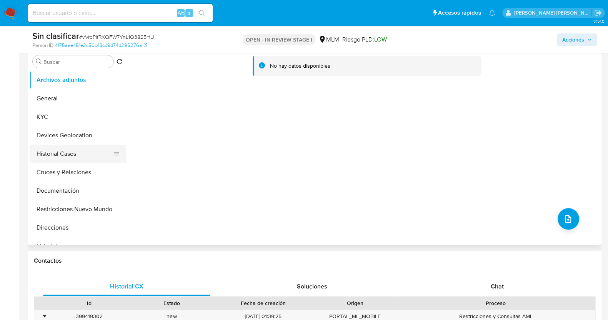
click at [72, 150] on button "Historial Casos" at bounding box center [75, 154] width 90 height 18
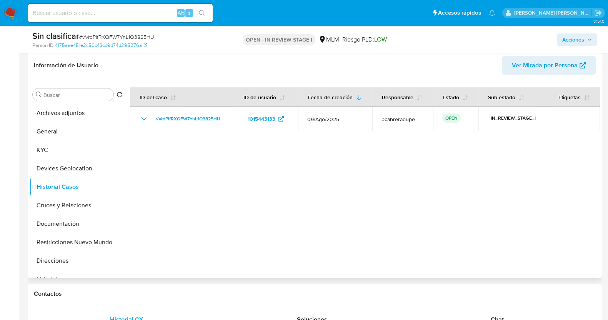
scroll to position [144, 0]
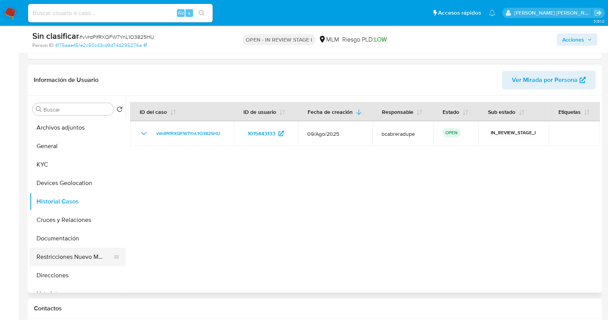
click at [80, 258] on button "Restricciones Nuevo Mundo" at bounding box center [75, 257] width 90 height 18
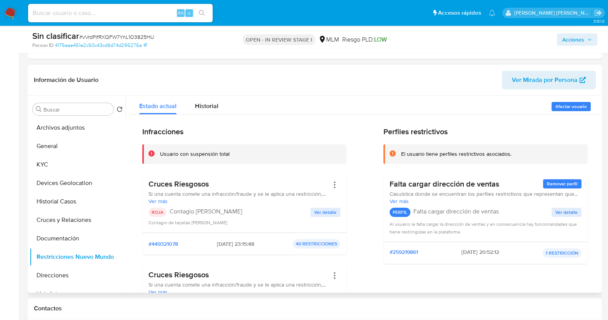
scroll to position [0, 0]
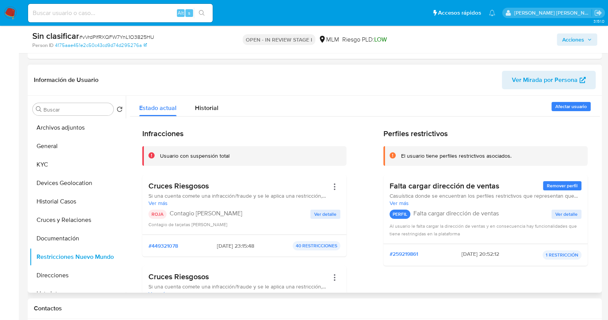
click at [327, 211] on span "Ver detalle" at bounding box center [325, 214] width 22 height 8
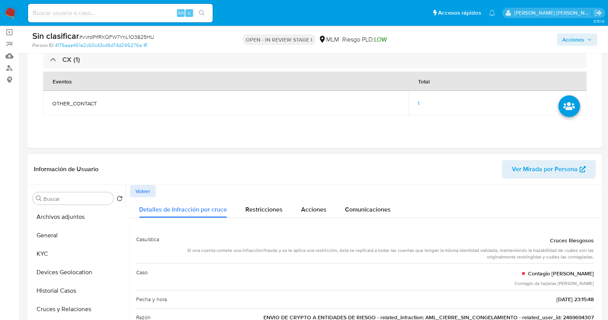
scroll to position [48, 0]
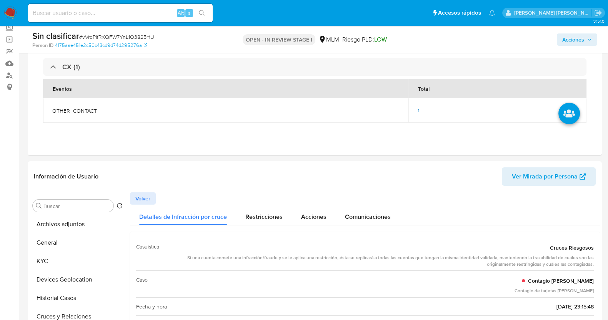
click at [582, 38] on span "Acciones" at bounding box center [573, 39] width 22 height 12
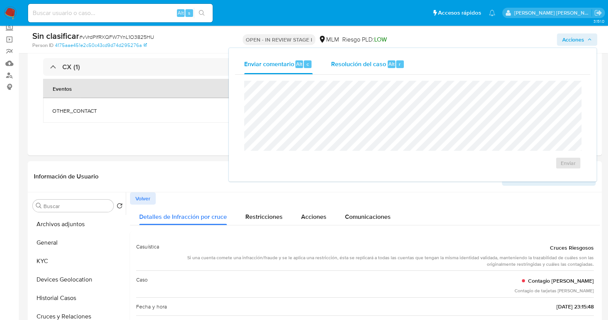
click at [346, 66] on span "Resolución del caso" at bounding box center [358, 63] width 55 height 9
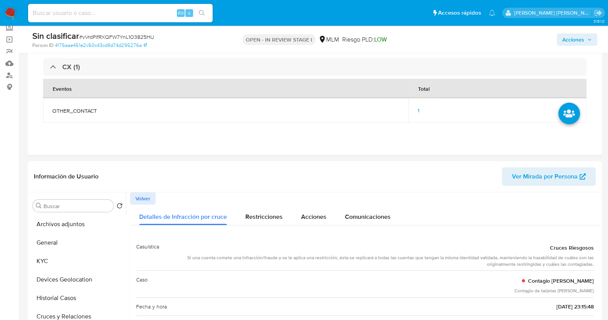
click at [576, 39] on span "Acciones" at bounding box center [573, 39] width 22 height 12
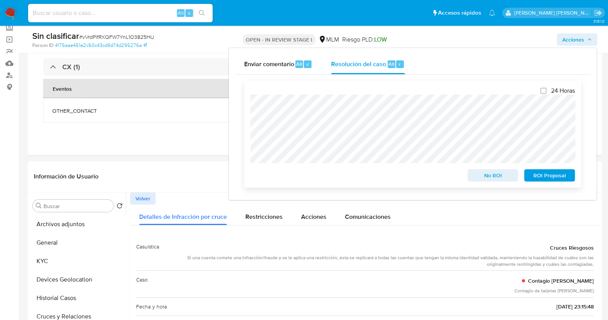
click at [245, 106] on div "24 Horas No ROI ROI Proposal" at bounding box center [412, 134] width 337 height 107
click at [242, 106] on div "Cierre de caso 24 Horas No ROI ROI Proposal" at bounding box center [412, 134] width 355 height 119
click at [489, 180] on span "No ROI" at bounding box center [493, 175] width 40 height 11
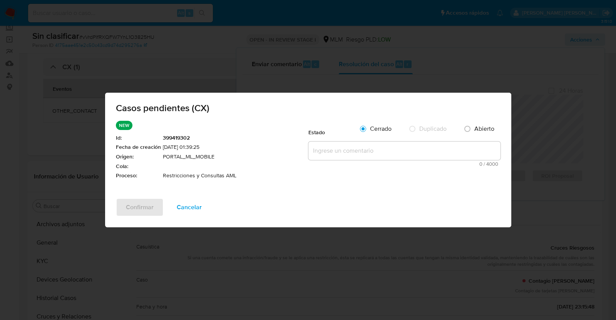
click at [350, 151] on textarea at bounding box center [404, 151] width 192 height 18
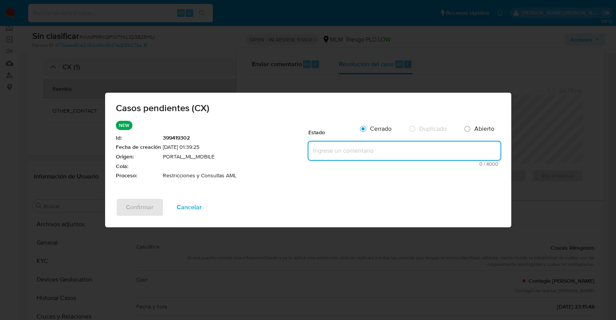
paste textarea "SE VALIDA CASO CX, SE IDENTIFICA QUE CUENTA CON UNA RESTRICCION DEBIDO A CONTAG…"
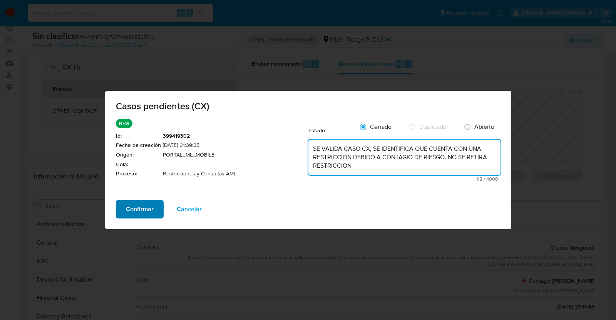
type textarea "SE VALIDA CASO CX, SE IDENTIFICA QUE CUENTA CON UNA RESTRICCION DEBIDO A CONTAG…"
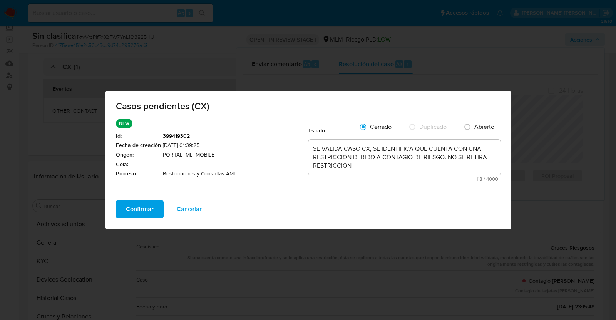
click at [144, 210] on span "Confirmar" at bounding box center [140, 209] width 28 height 17
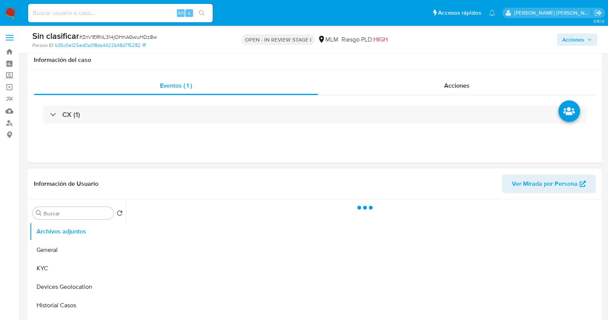
scroll to position [96, 0]
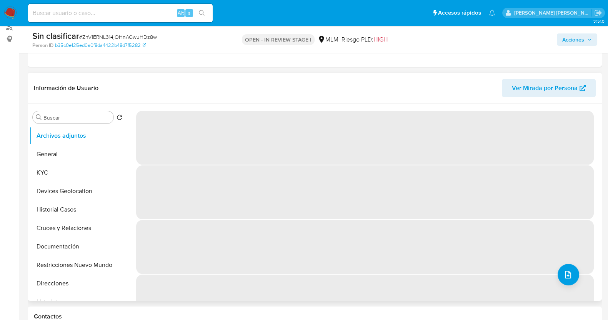
select select "10"
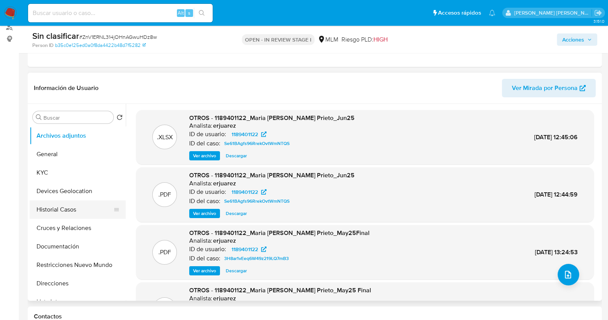
drag, startPoint x: 65, startPoint y: 213, endPoint x: 72, endPoint y: 209, distance: 8.1
click at [65, 213] on button "Historial Casos" at bounding box center [75, 209] width 90 height 18
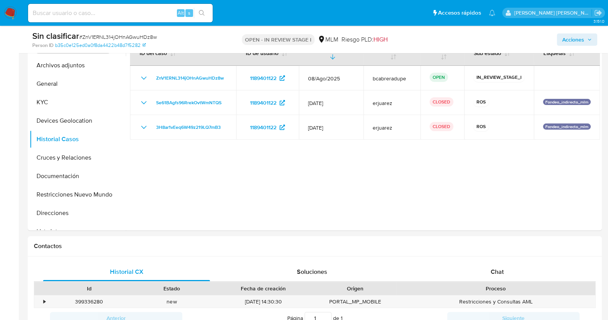
scroll to position [289, 0]
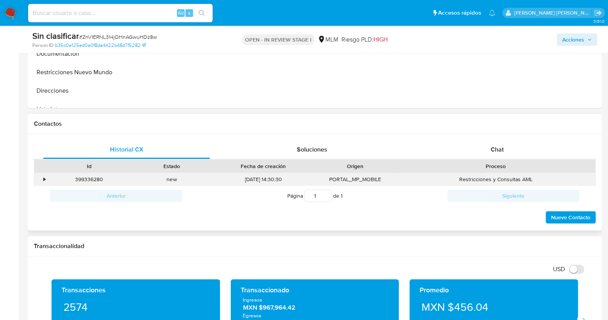
click at [45, 180] on div "•" at bounding box center [44, 179] width 2 height 7
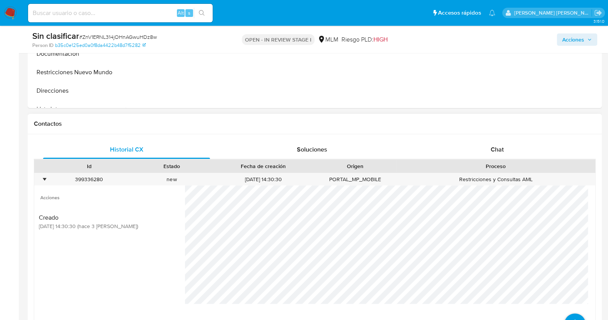
scroll to position [336, 0]
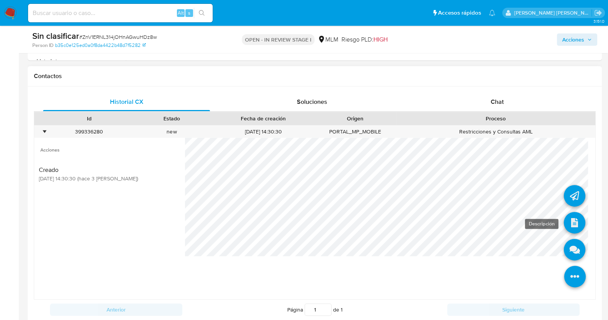
click at [568, 220] on icon at bounding box center [575, 223] width 22 height 22
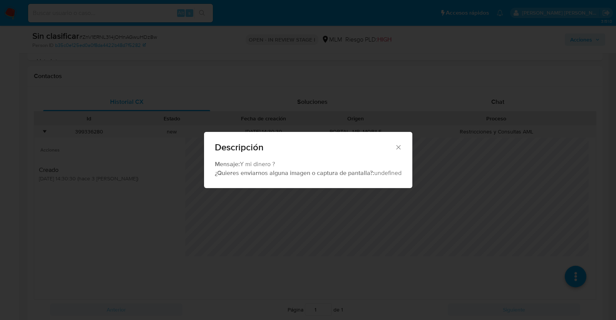
click at [400, 144] on icon "Cerrar" at bounding box center [398, 148] width 8 height 8
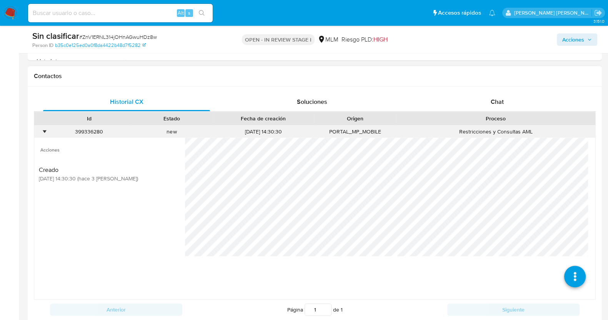
click at [45, 131] on div "•" at bounding box center [44, 131] width 2 height 7
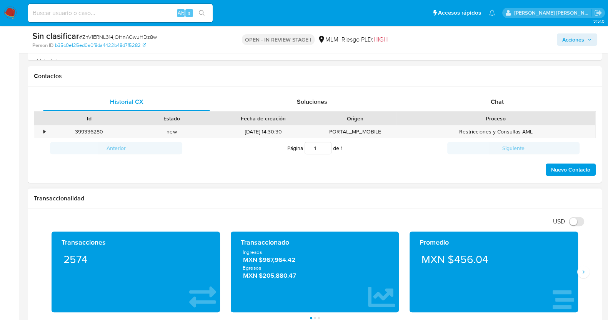
scroll to position [384, 0]
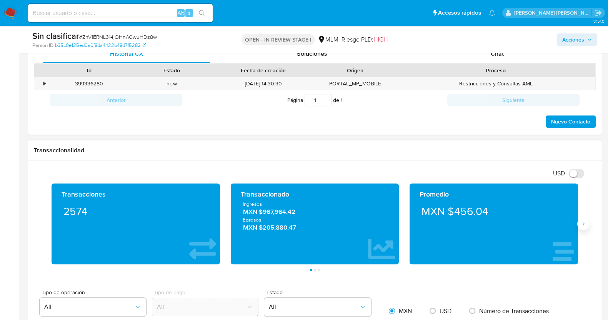
click at [584, 226] on icon "Siguiente" at bounding box center [584, 224] width 6 height 6
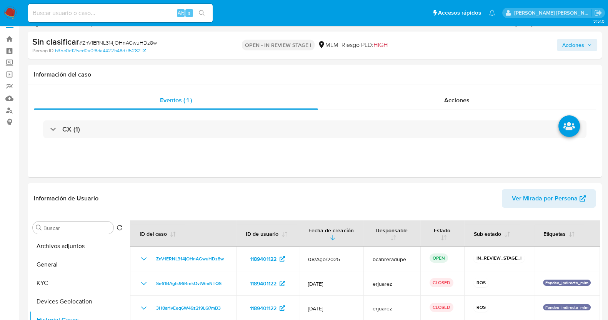
scroll to position [0, 0]
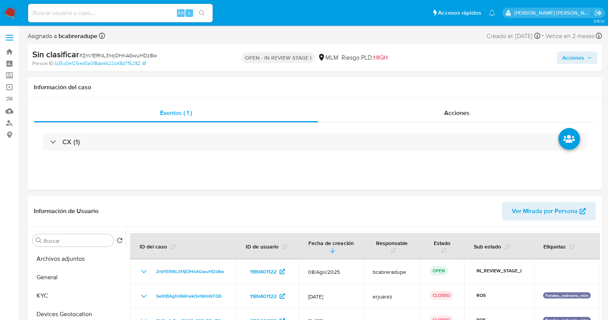
click at [577, 55] on span "Acciones" at bounding box center [573, 58] width 22 height 12
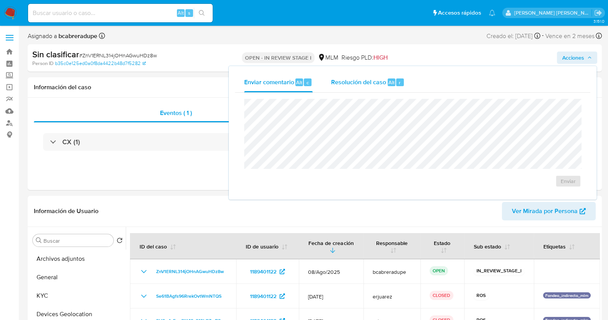
drag, startPoint x: 352, startPoint y: 80, endPoint x: 345, endPoint y: 98, distance: 20.4
click at [352, 80] on span "Resolución del caso" at bounding box center [358, 82] width 55 height 9
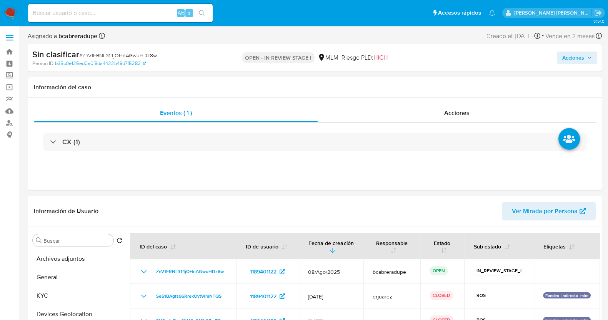
click at [582, 57] on span "Acciones" at bounding box center [573, 58] width 22 height 12
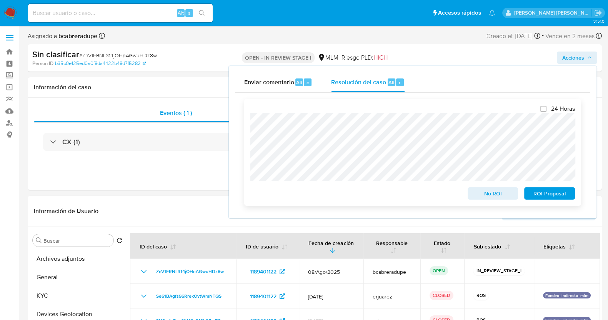
click at [244, 119] on div "24 Horas No ROI ROI Proposal" at bounding box center [412, 152] width 337 height 107
click at [480, 196] on span "No ROI" at bounding box center [493, 193] width 40 height 11
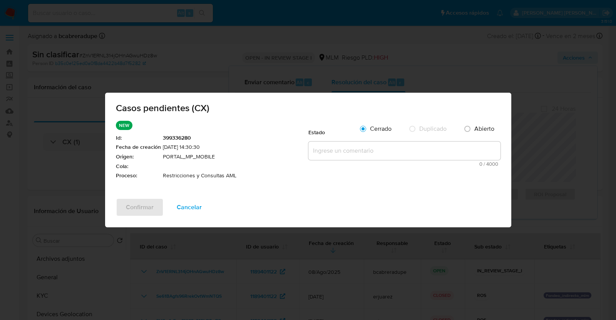
drag, startPoint x: 337, startPoint y: 150, endPoint x: 332, endPoint y: 155, distance: 6.6
click at [339, 150] on textarea at bounding box center [404, 151] width 192 height 18
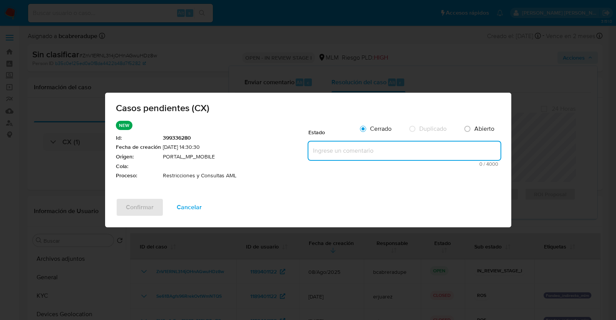
paste textarea "SE [PERSON_NAME] CX, CLIENTE CUENTA CON 2 REPORTES ANTE EL REGULADOR. NO SE RET…"
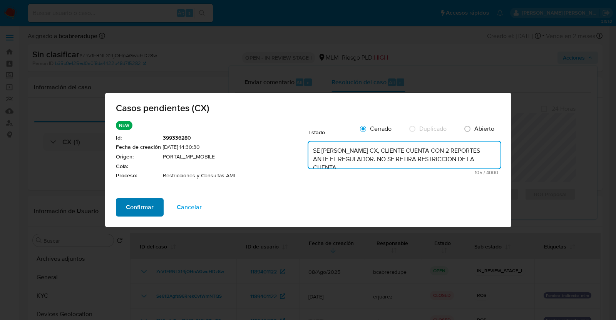
type textarea "SE [PERSON_NAME] CX, CLIENTE CUENTA CON 2 REPORTES ANTE EL REGULADOR. NO SE RET…"
click at [135, 207] on span "Confirmar" at bounding box center [140, 207] width 28 height 17
